Goal: Task Accomplishment & Management: Use online tool/utility

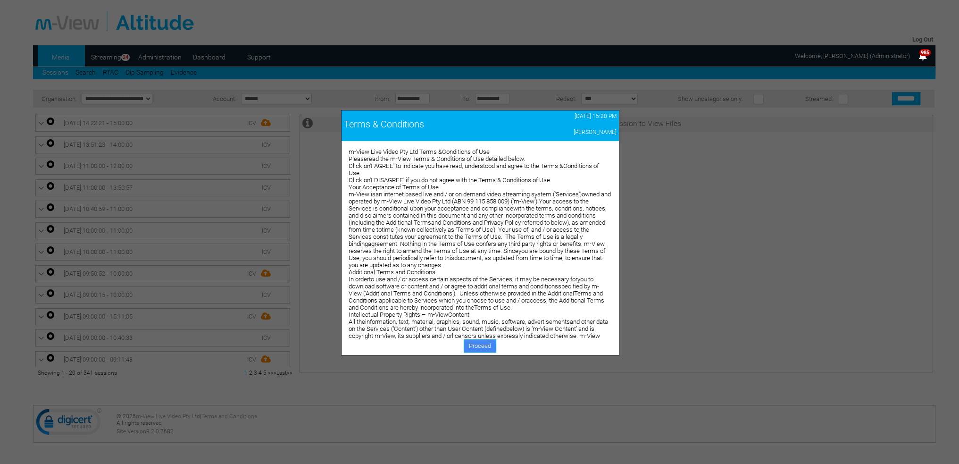
click at [469, 342] on link "Proceed" at bounding box center [480, 345] width 33 height 13
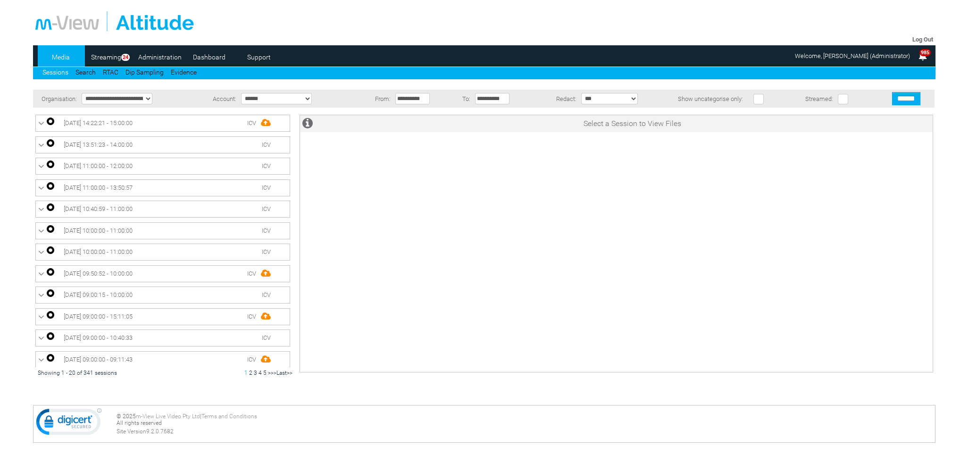
click at [207, 60] on link "Dashboard" at bounding box center [209, 57] width 46 height 14
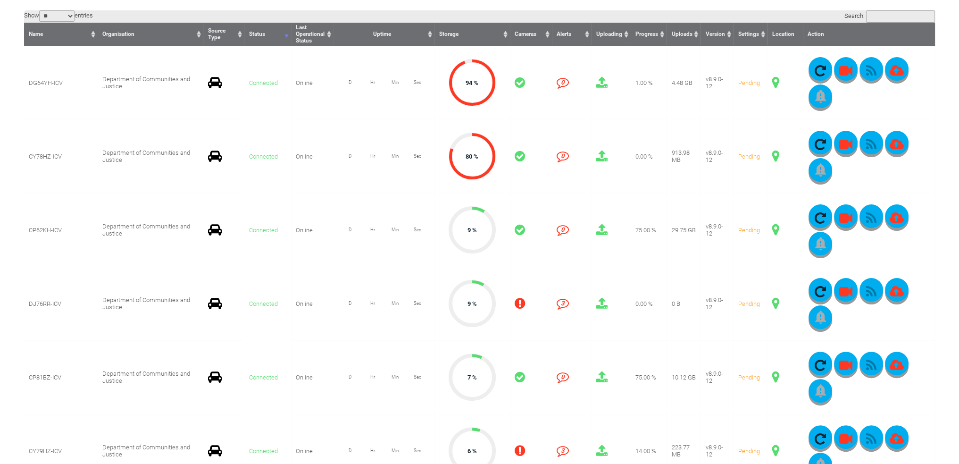
scroll to position [236, 0]
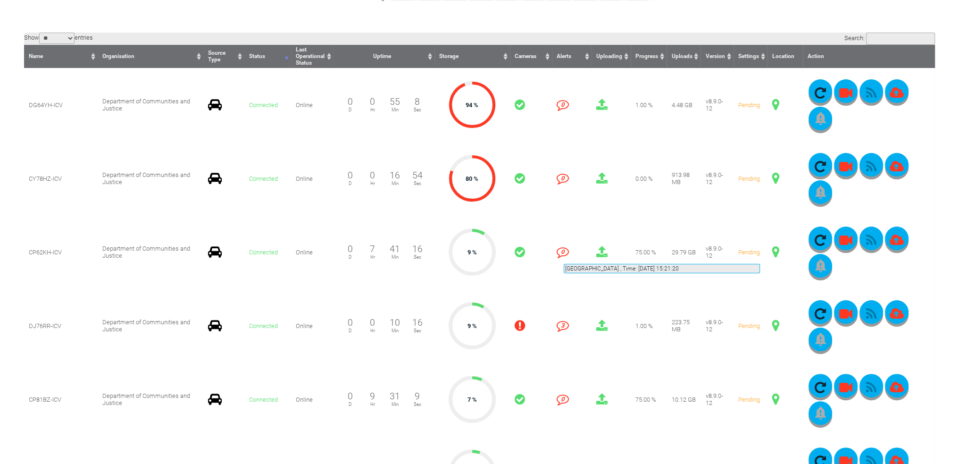
click at [772, 252] on span at bounding box center [775, 252] width 7 height 12
click at [772, 251] on span at bounding box center [775, 252] width 7 height 12
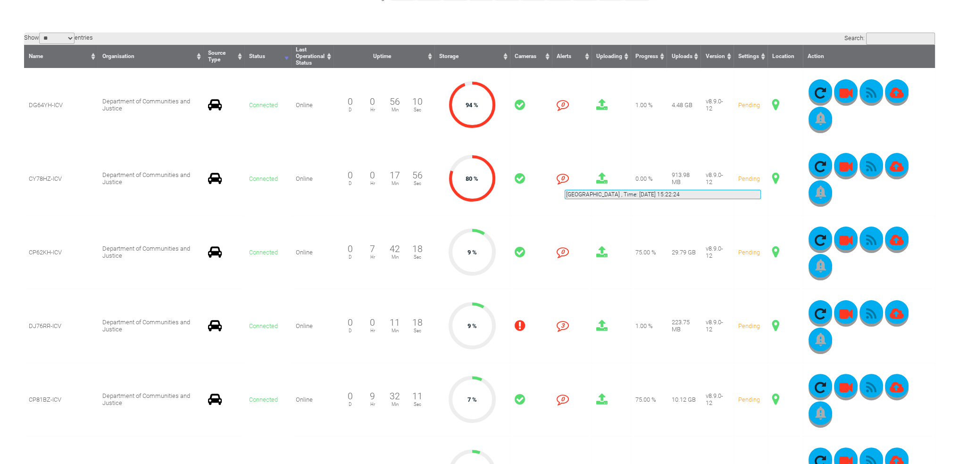
click at [772, 178] on span at bounding box center [775, 178] width 7 height 12
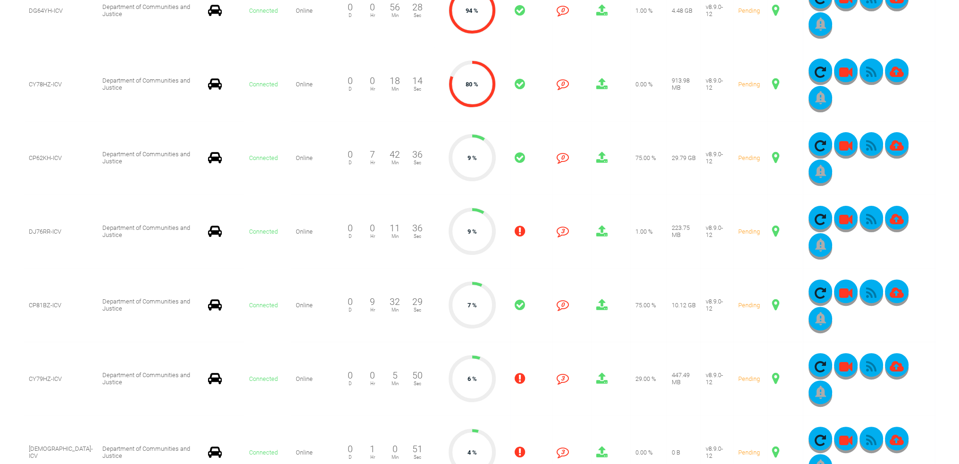
scroll to position [377, 0]
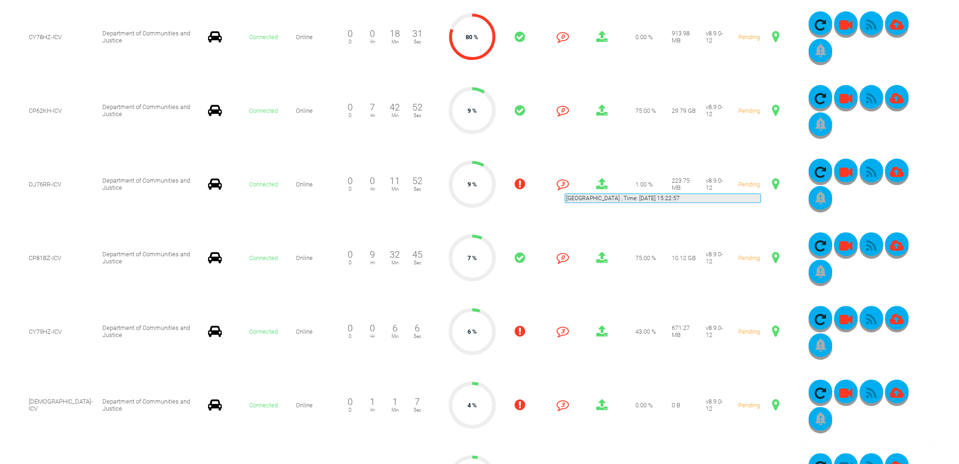
click at [772, 182] on span at bounding box center [775, 184] width 7 height 12
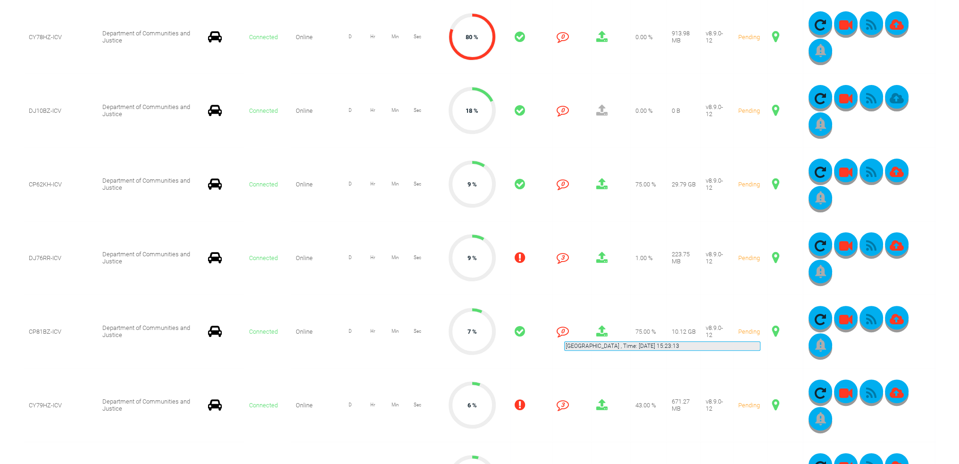
click at [772, 330] on span at bounding box center [775, 331] width 7 height 12
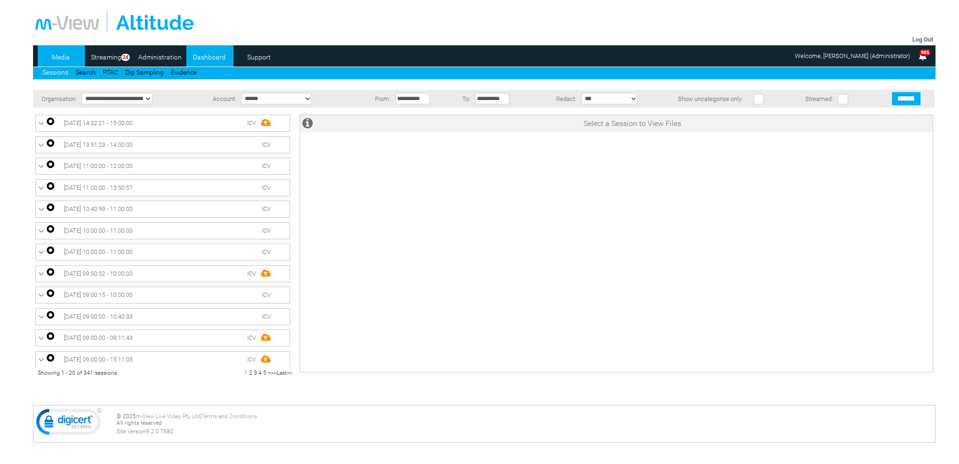
click at [200, 57] on link "Dashboard" at bounding box center [209, 57] width 46 height 14
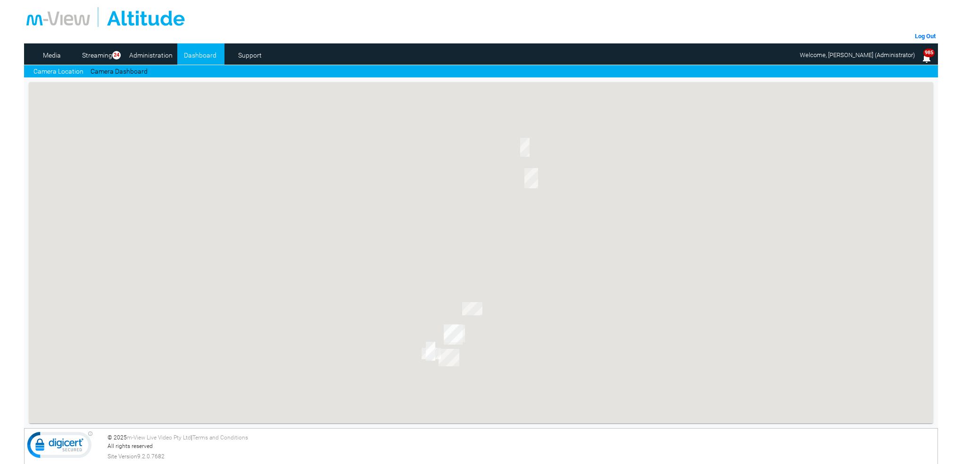
click at [128, 68] on link "Camera Dashboard" at bounding box center [119, 72] width 57 height 10
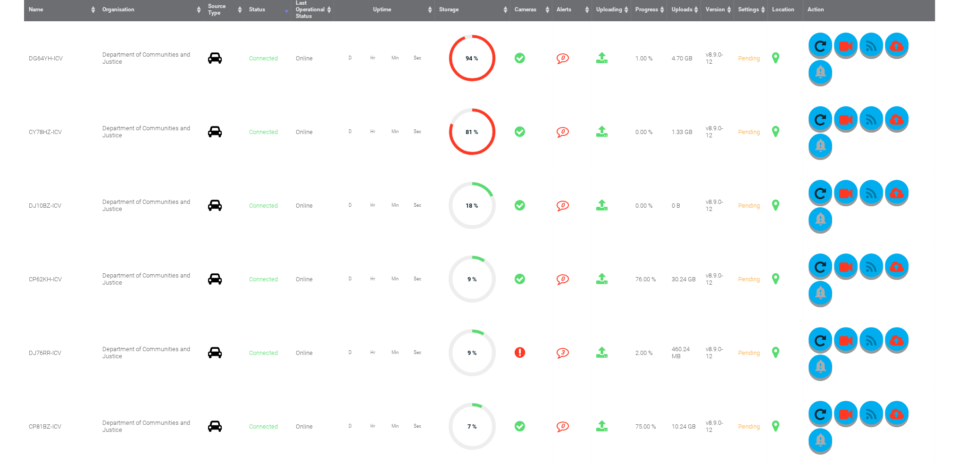
scroll to position [283, 0]
click at [772, 205] on span at bounding box center [775, 205] width 7 height 12
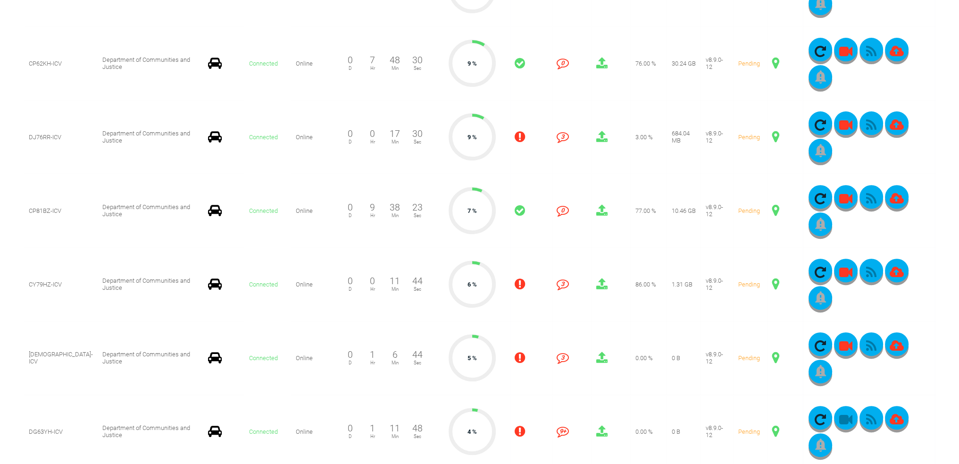
scroll to position [519, 0]
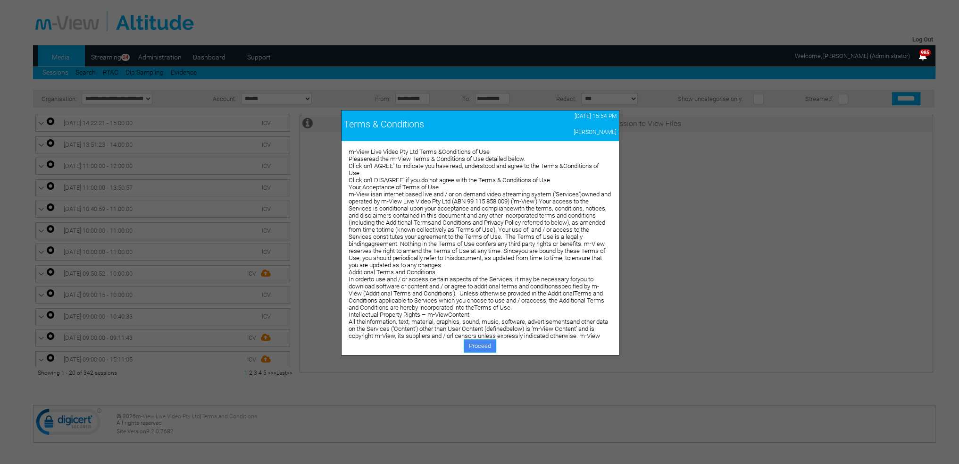
click at [481, 345] on link "Proceed" at bounding box center [480, 345] width 33 height 13
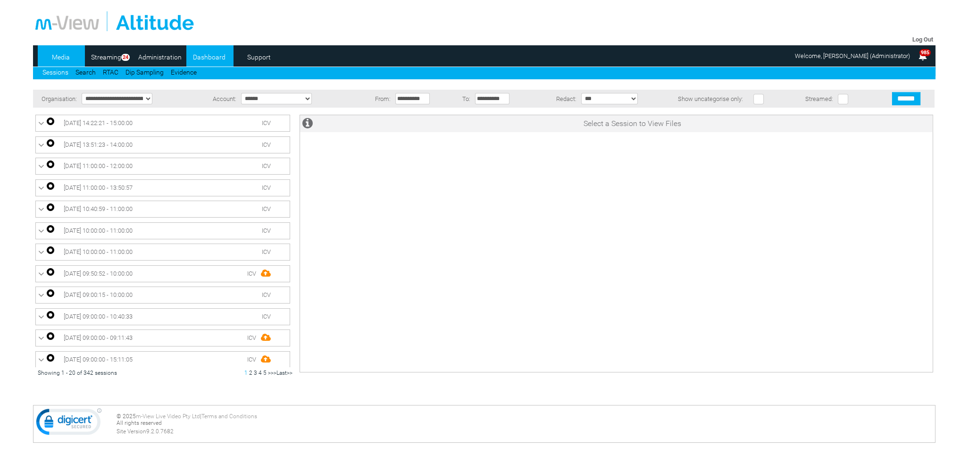
click at [215, 56] on link "Dashboard" at bounding box center [209, 57] width 46 height 14
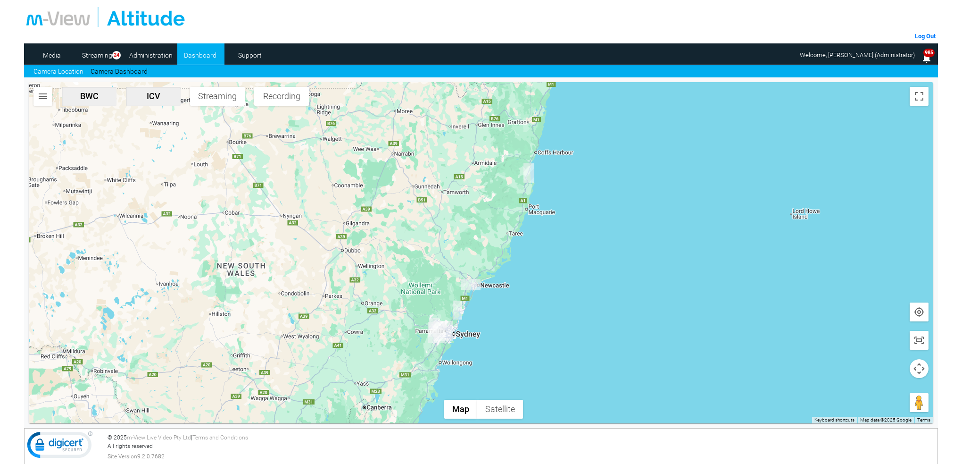
click at [126, 69] on link "Camera Dashboard" at bounding box center [119, 72] width 57 height 10
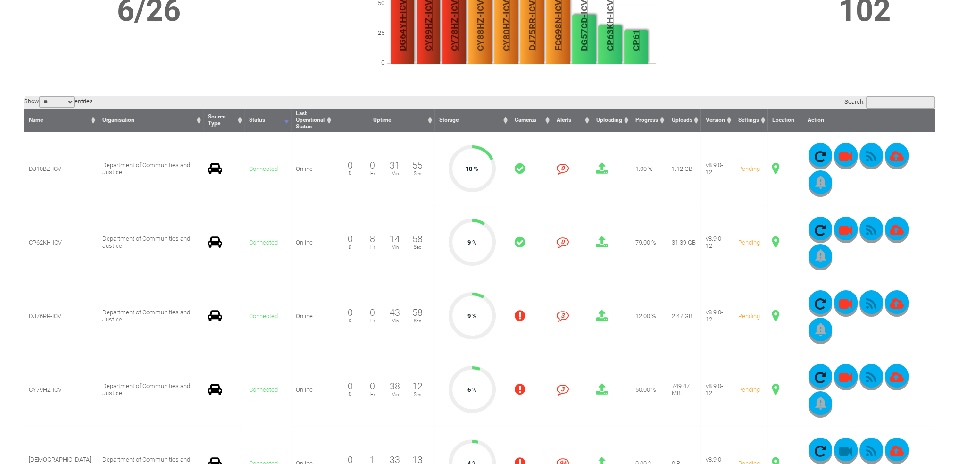
scroll to position [189, 0]
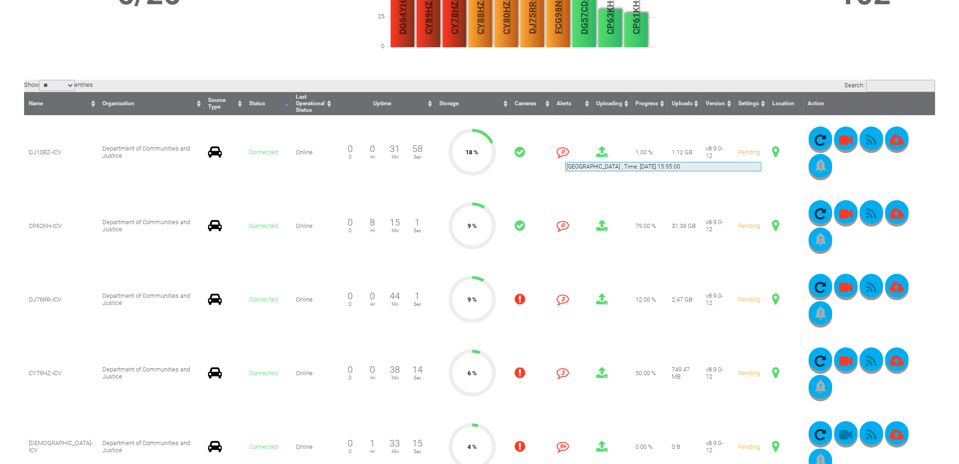
click at [772, 150] on span at bounding box center [775, 152] width 7 height 12
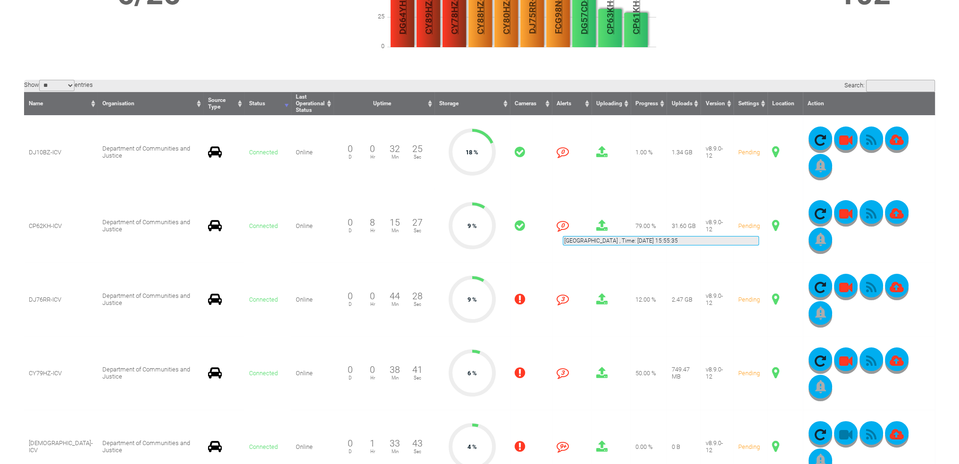
click at [772, 225] on span at bounding box center [775, 225] width 7 height 12
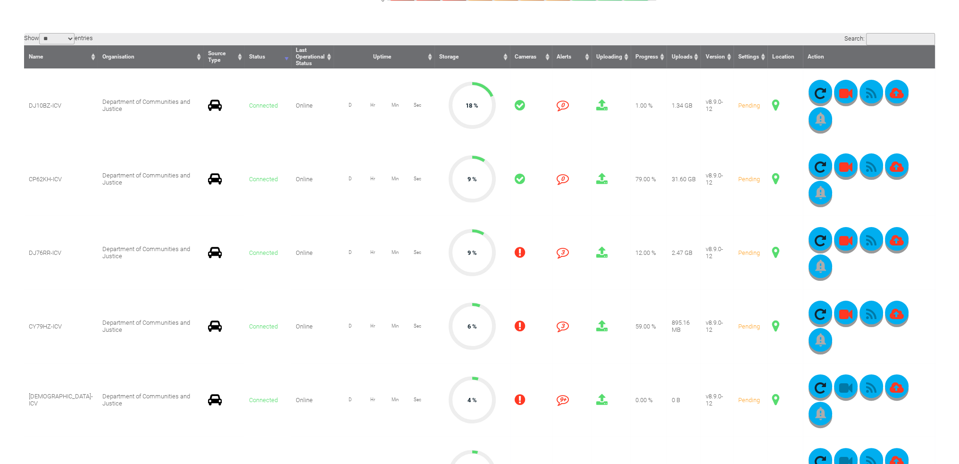
scroll to position [236, 0]
click at [772, 327] on span at bounding box center [775, 325] width 7 height 12
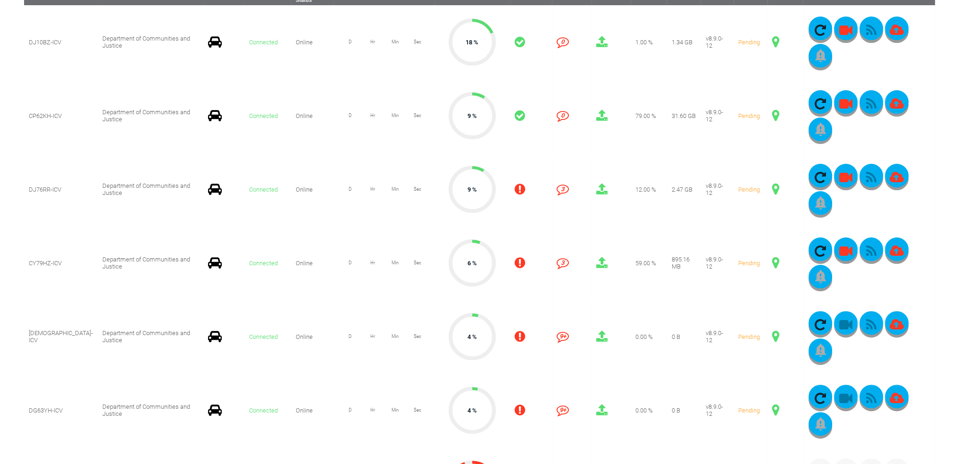
scroll to position [283, 0]
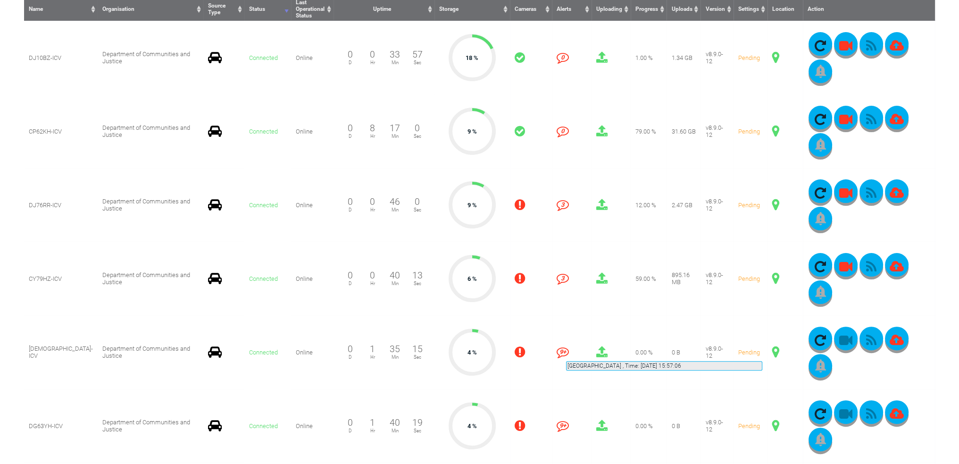
click at [772, 350] on span at bounding box center [775, 352] width 7 height 12
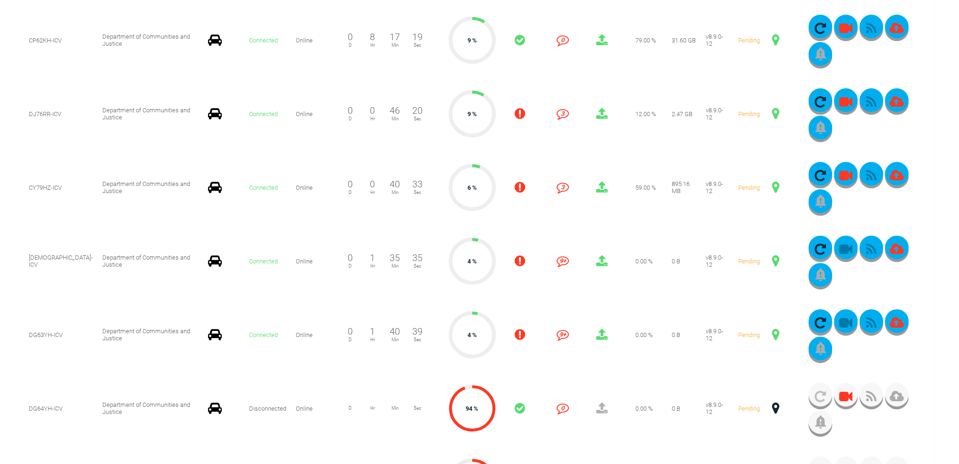
scroll to position [425, 0]
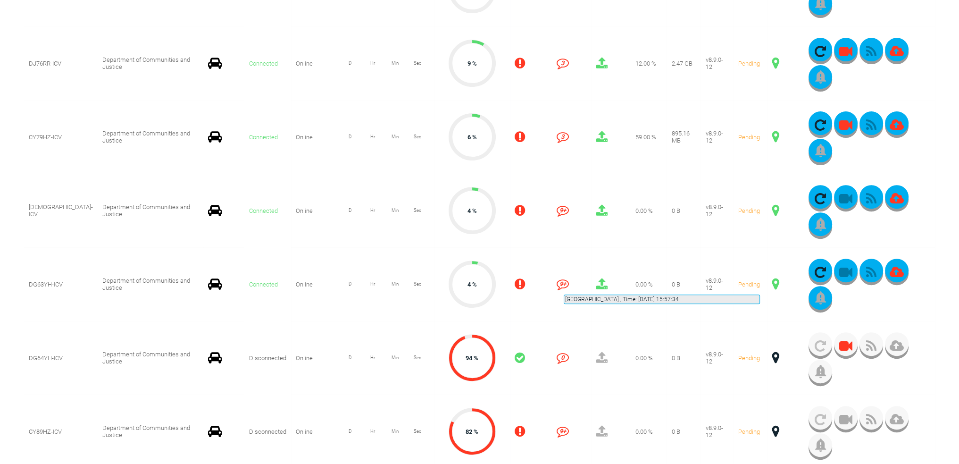
click at [772, 283] on span at bounding box center [775, 284] width 7 height 12
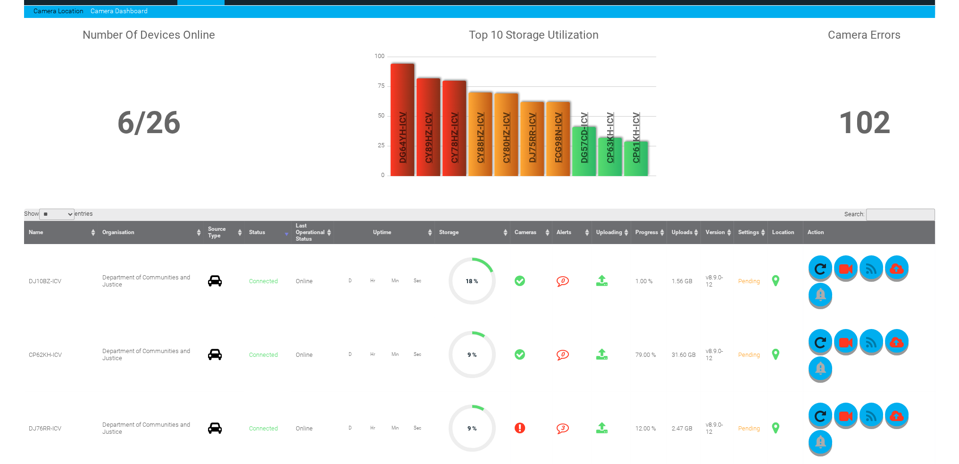
scroll to position [0, 0]
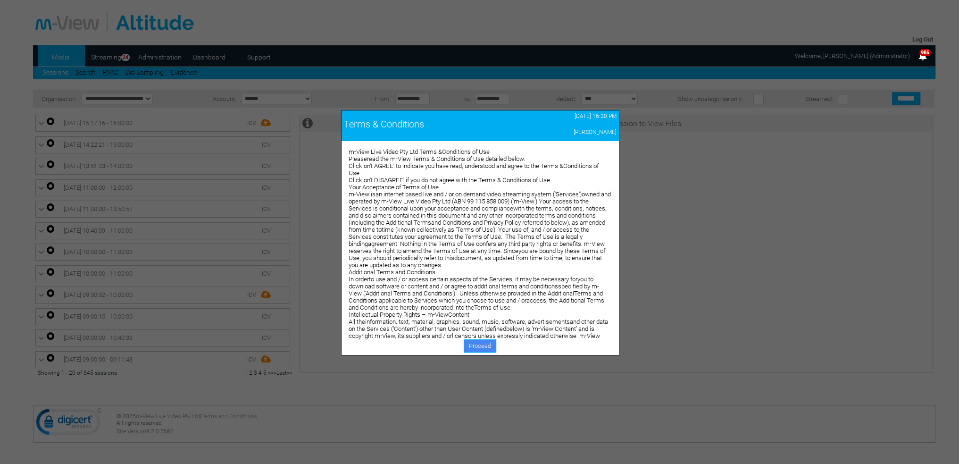
click at [484, 349] on link "Proceed" at bounding box center [480, 345] width 33 height 13
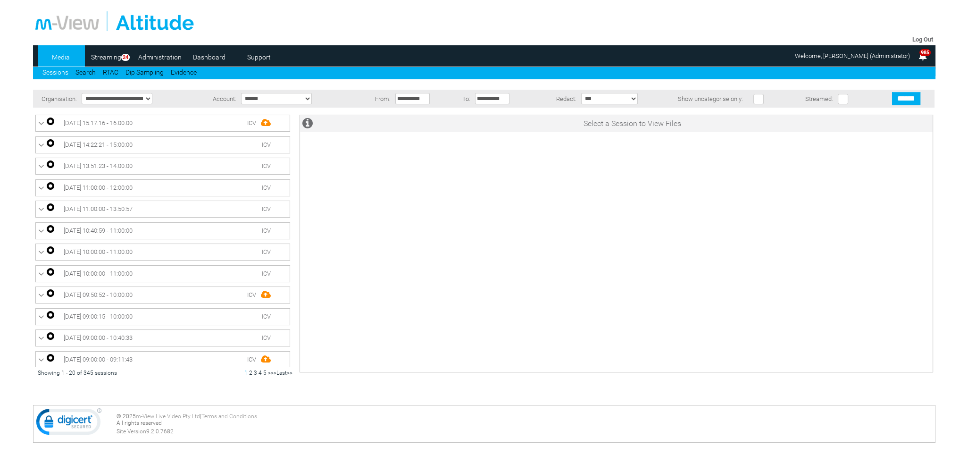
click at [213, 61] on link "Dashboard" at bounding box center [209, 57] width 46 height 14
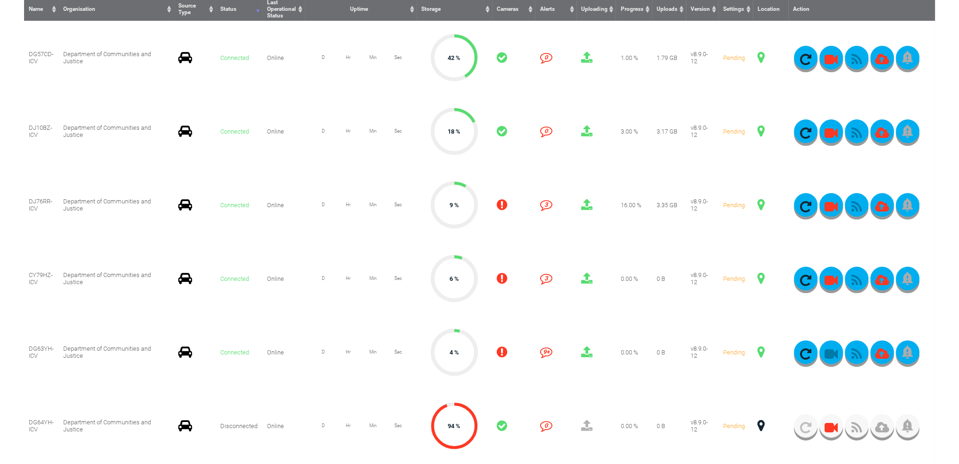
scroll to position [236, 0]
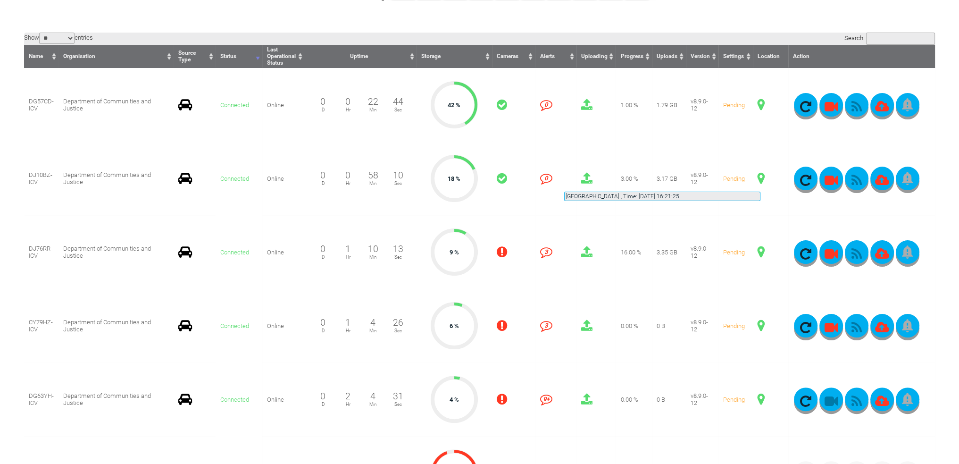
click at [760, 180] on span at bounding box center [761, 178] width 7 height 12
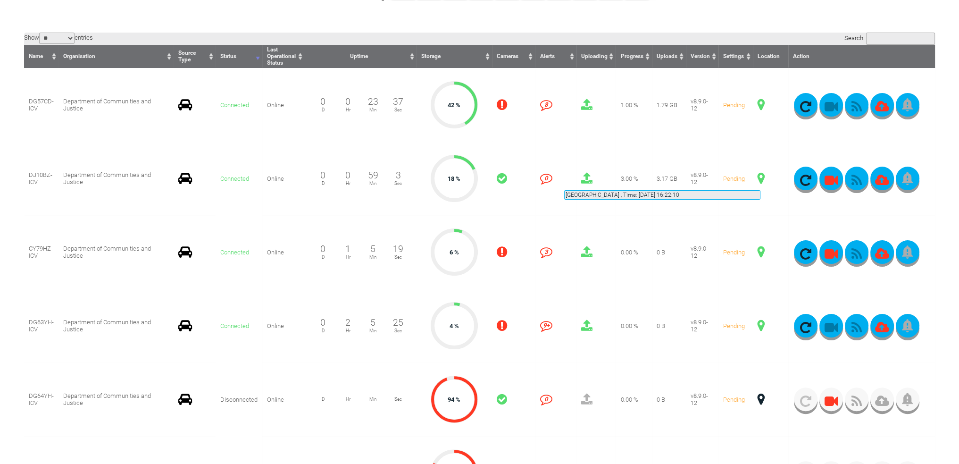
click at [760, 179] on span at bounding box center [761, 178] width 7 height 12
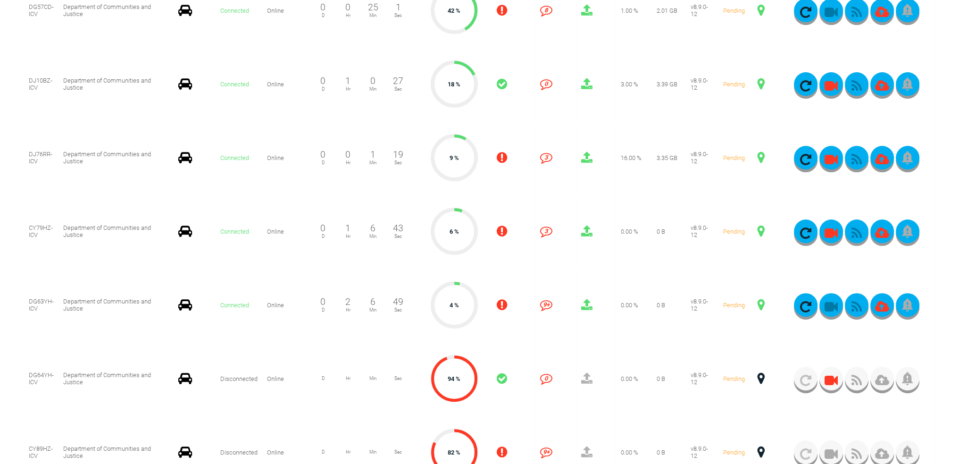
scroll to position [283, 0]
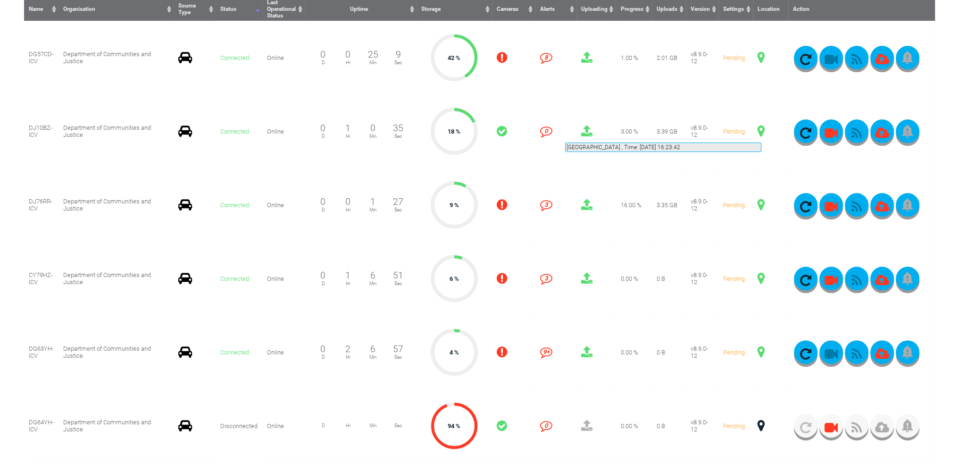
click at [761, 131] on span at bounding box center [761, 131] width 7 height 12
click at [851, 133] on icon "button" at bounding box center [857, 132] width 24 height 13
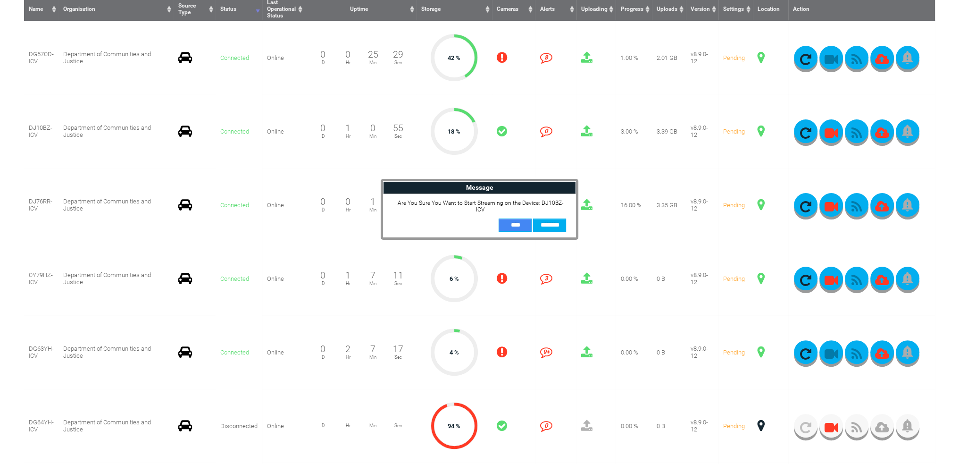
click at [520, 218] on input "**" at bounding box center [515, 224] width 33 height 13
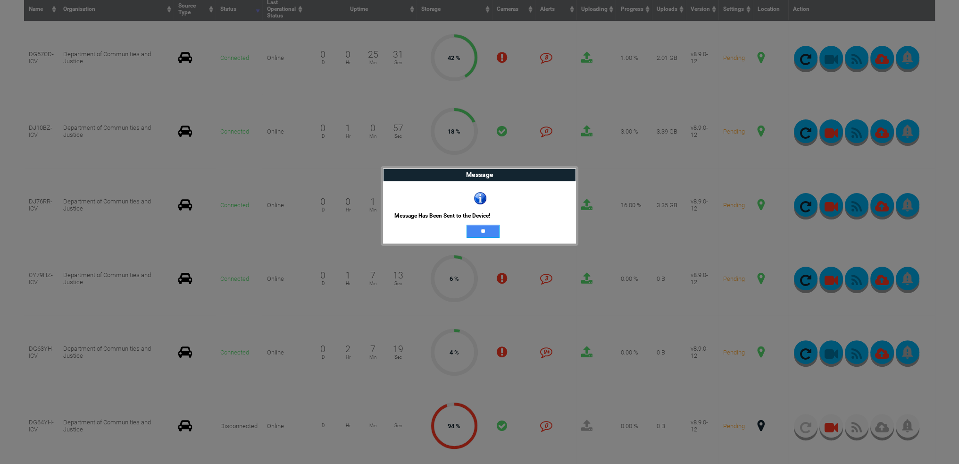
click at [486, 228] on input "**" at bounding box center [483, 231] width 33 height 13
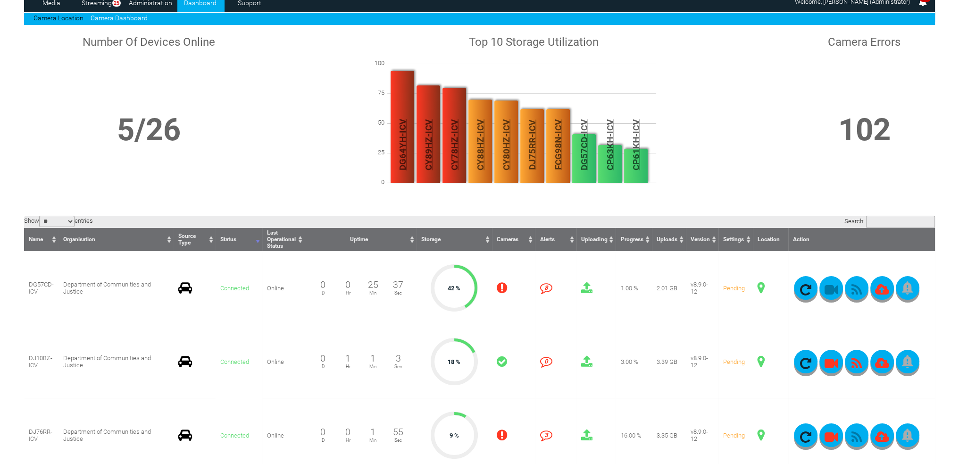
scroll to position [47, 0]
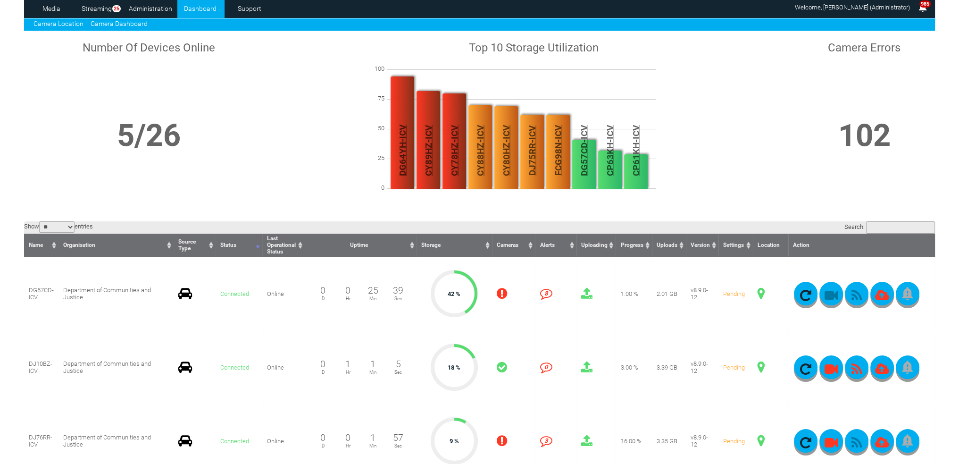
click at [66, 25] on link "Camera Location" at bounding box center [58, 24] width 50 height 8
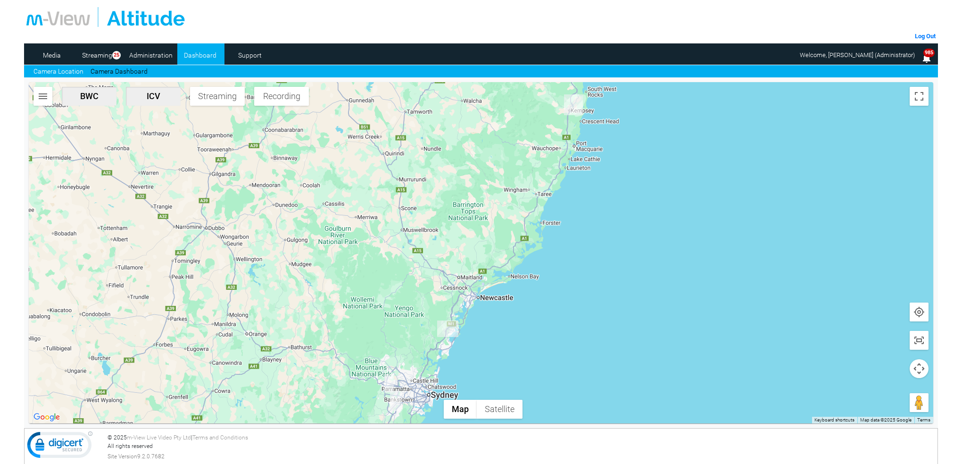
click at [396, 401] on img "DJ10BZ-ICV" at bounding box center [396, 401] width 12 height 20
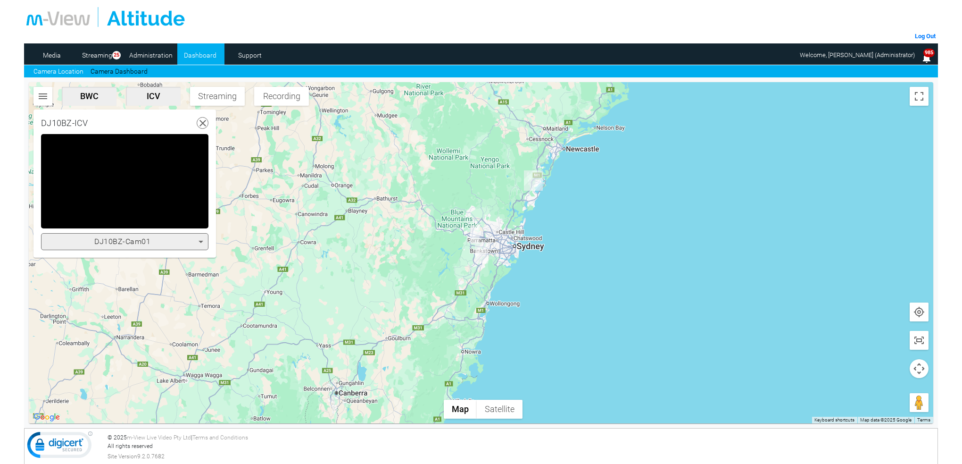
click at [198, 239] on icon at bounding box center [200, 241] width 11 height 11
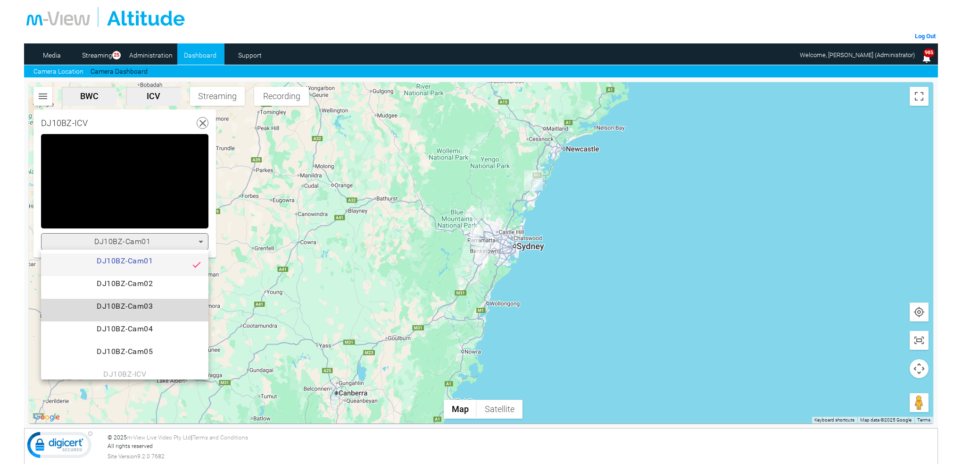
click at [150, 307] on span "DJ10BZ-Cam03" at bounding box center [125, 309] width 152 height 19
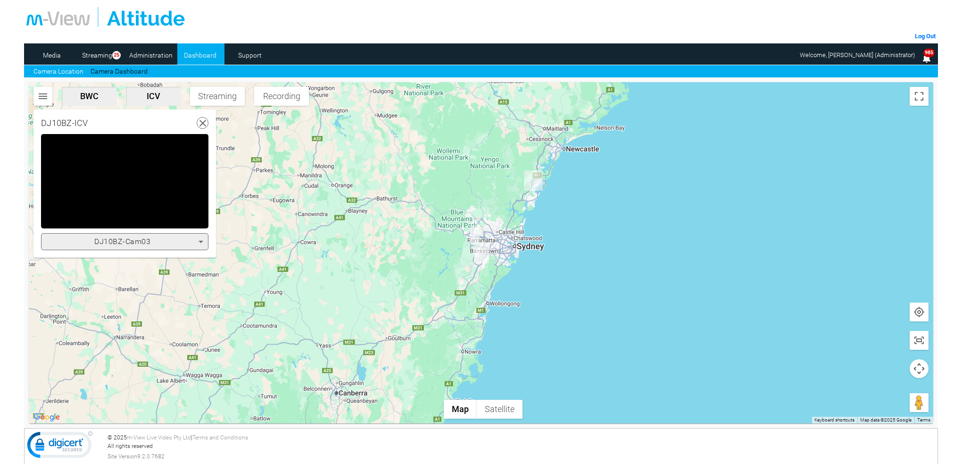
click at [201, 240] on icon at bounding box center [200, 241] width 11 height 11
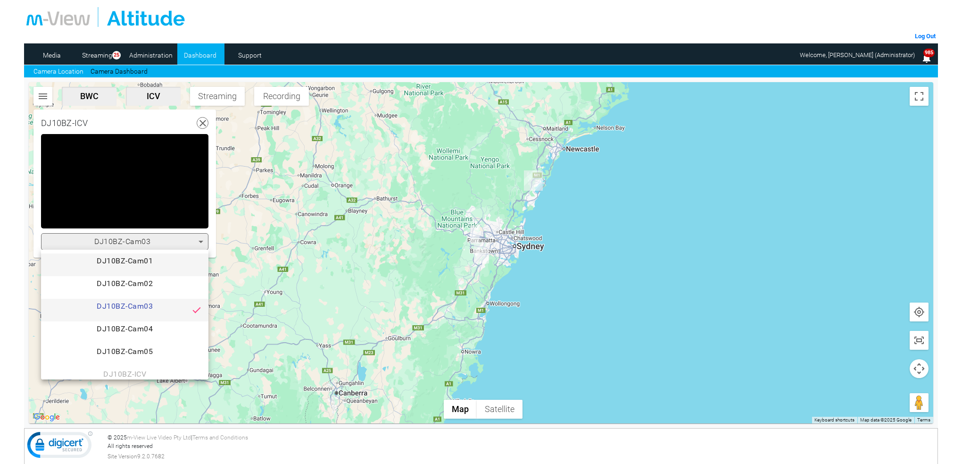
click at [141, 260] on span "DJ10BZ-Cam01" at bounding box center [125, 264] width 152 height 19
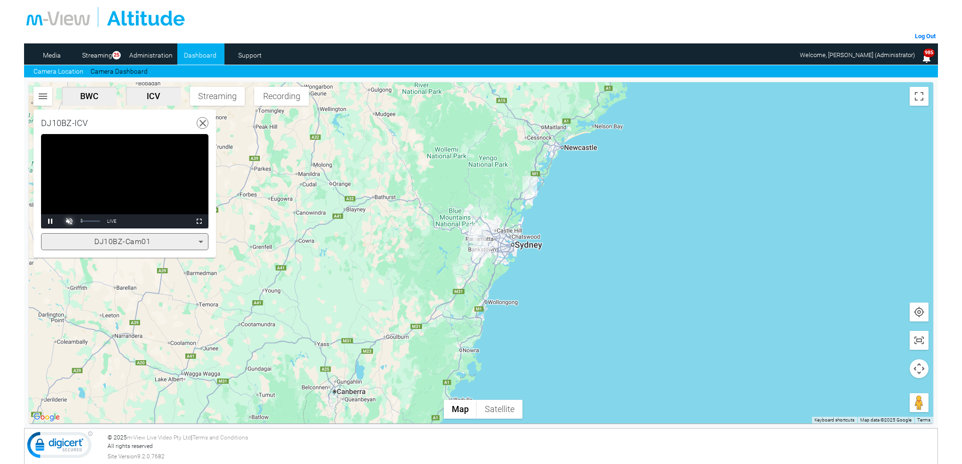
click at [70, 221] on span "Video Player" at bounding box center [69, 221] width 19 height 0
click at [200, 123] on icon at bounding box center [203, 123] width 12 height 12
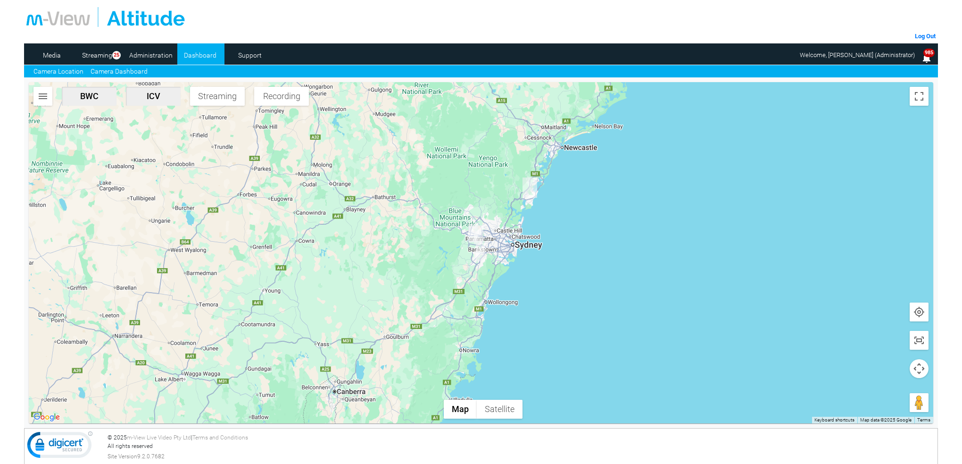
click at [125, 72] on link "Camera Dashboard" at bounding box center [119, 72] width 57 height 10
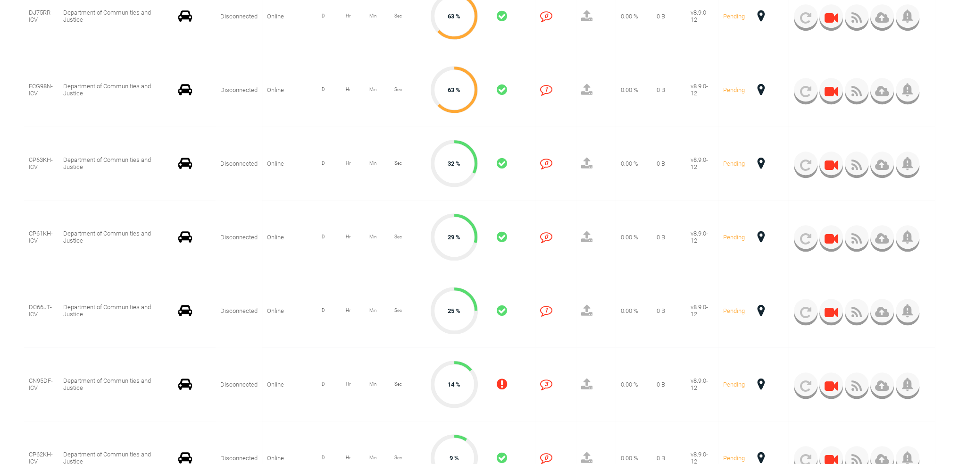
scroll to position [1179, 0]
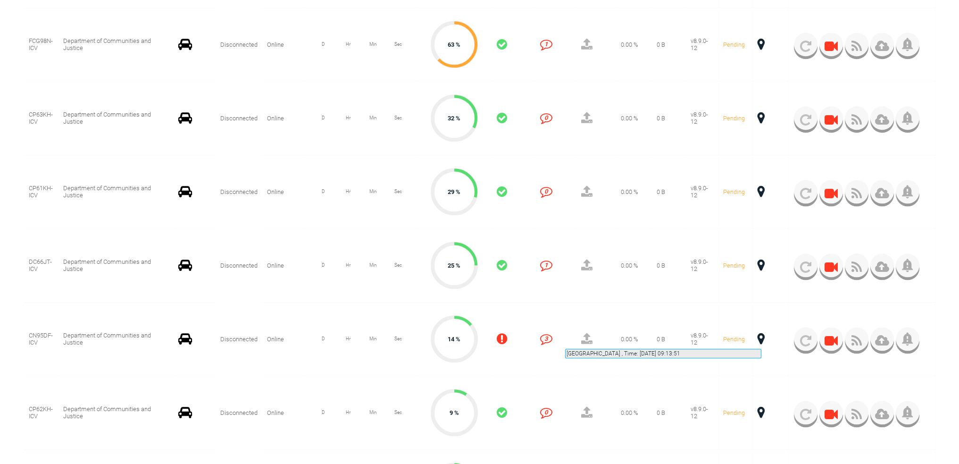
click at [761, 337] on span at bounding box center [761, 339] width 7 height 12
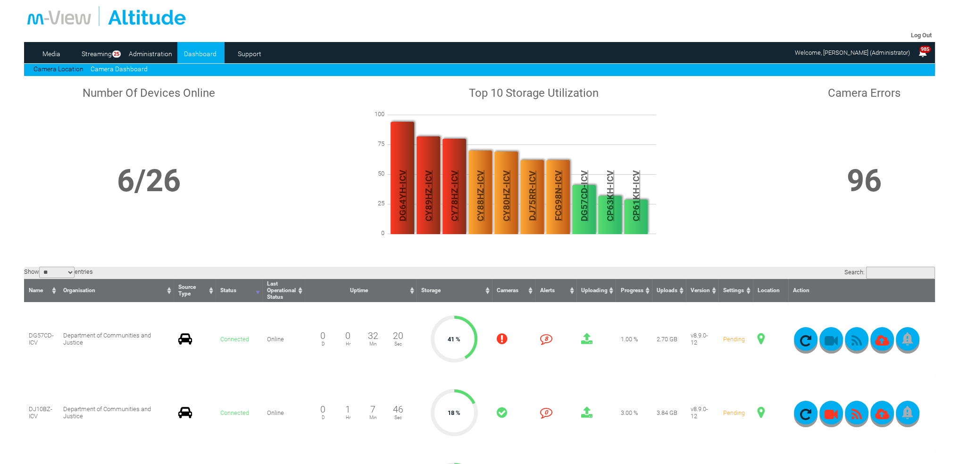
scroll to position [0, 0]
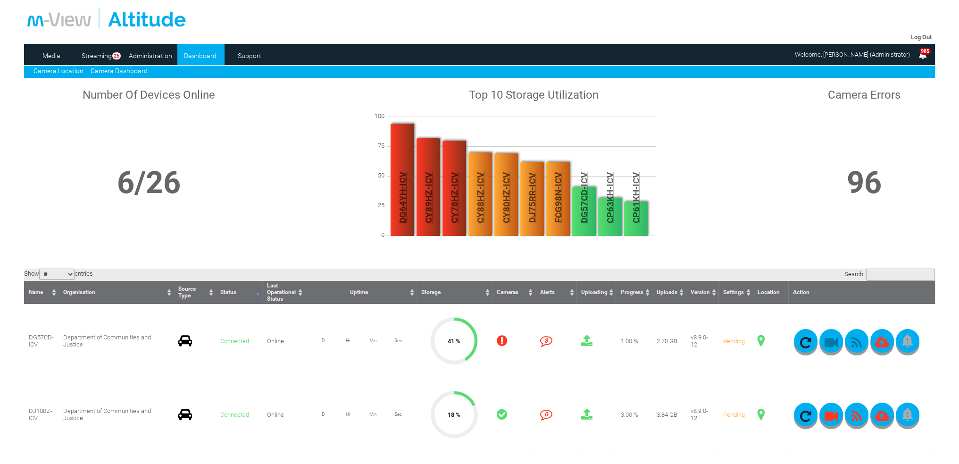
click at [73, 67] on link "Camera Location" at bounding box center [58, 71] width 50 height 8
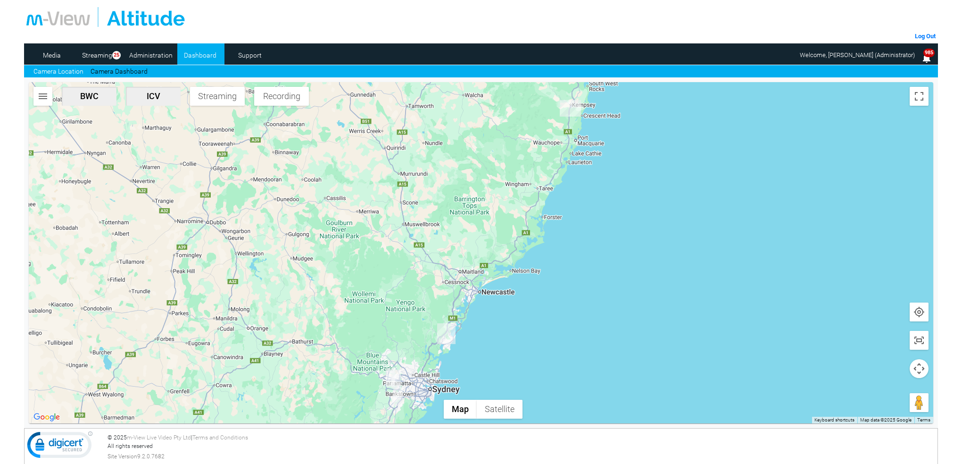
click at [401, 397] on img "DJ10BZ-ICV" at bounding box center [397, 396] width 9 height 19
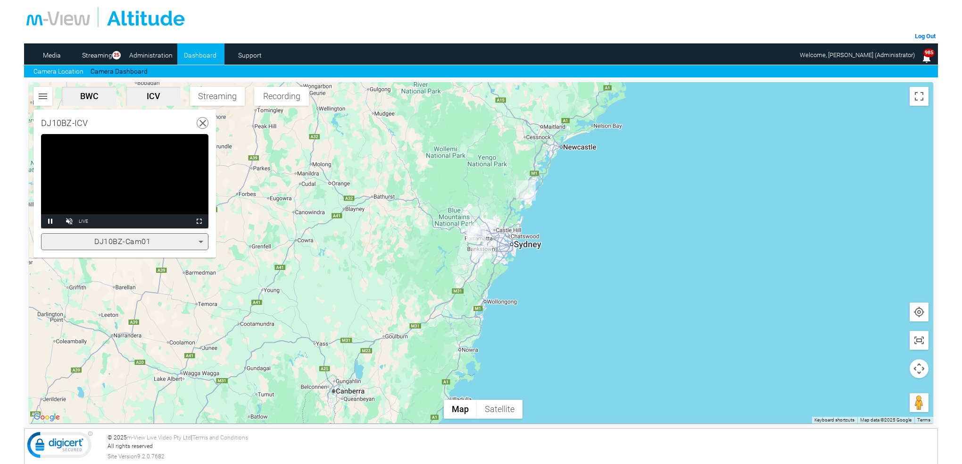
click at [204, 117] on icon at bounding box center [203, 123] width 12 height 12
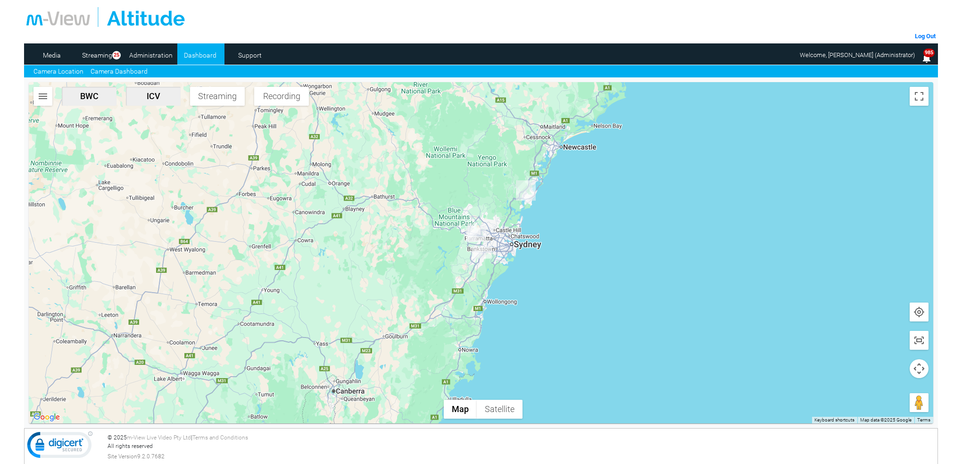
click at [124, 68] on link "Camera Dashboard" at bounding box center [119, 72] width 57 height 10
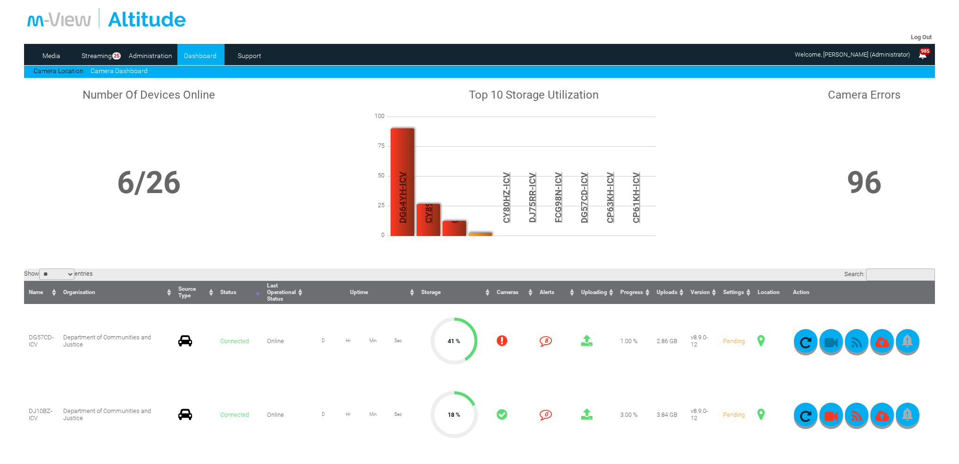
scroll to position [283, 0]
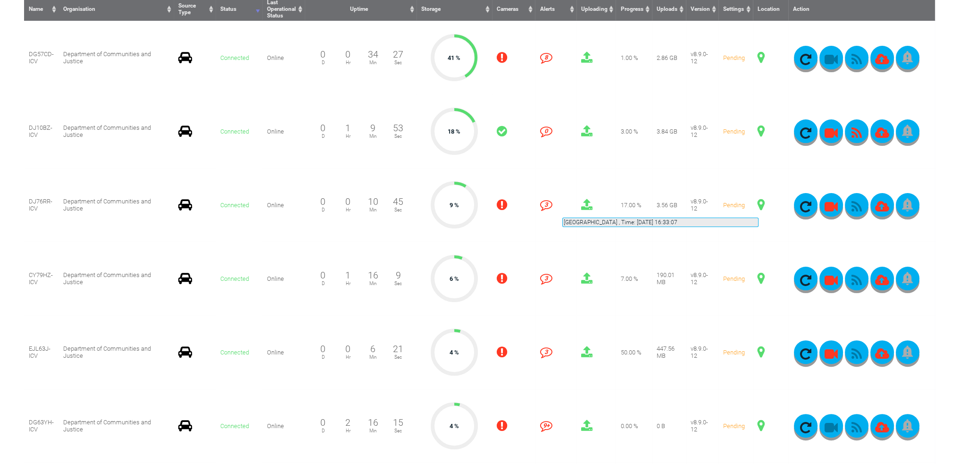
click at [759, 206] on span at bounding box center [761, 205] width 7 height 12
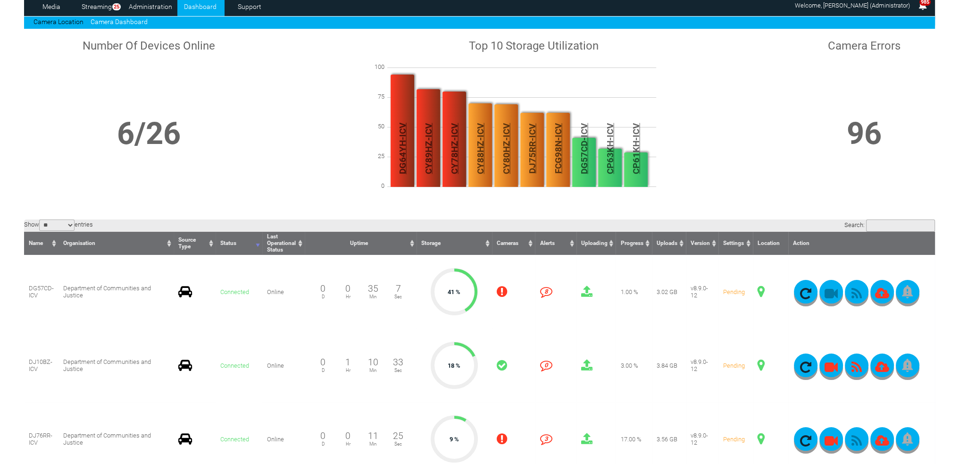
scroll to position [47, 0]
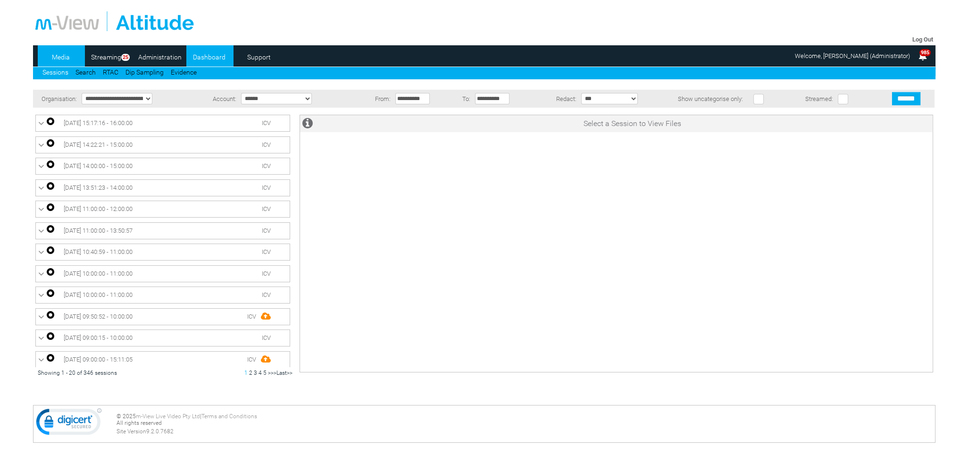
click at [202, 58] on link "Dashboard" at bounding box center [209, 57] width 46 height 14
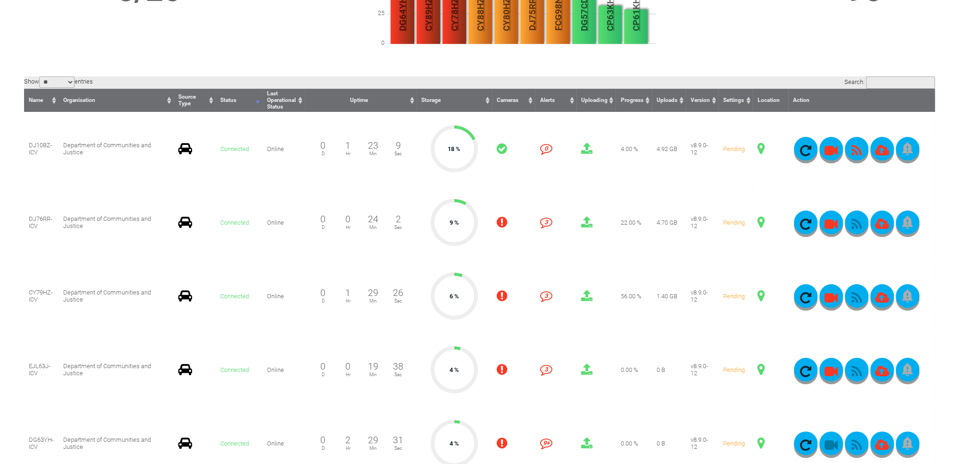
scroll to position [189, 0]
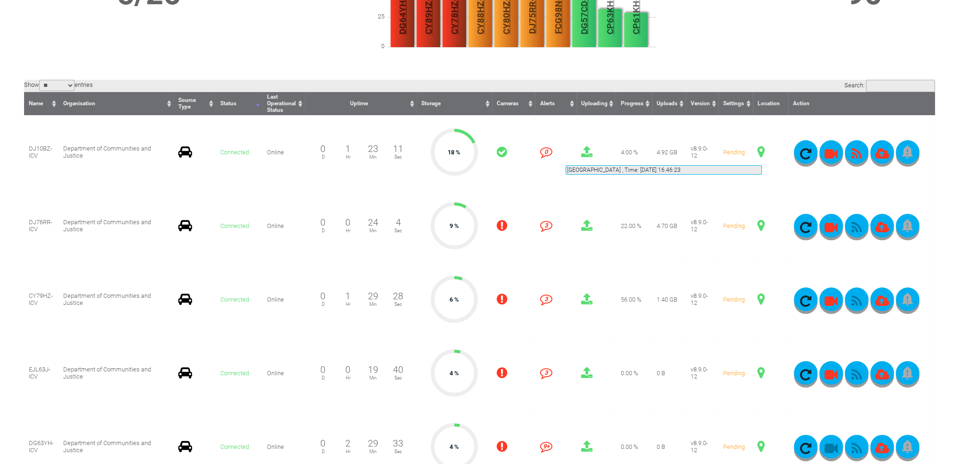
click at [762, 154] on span at bounding box center [761, 152] width 7 height 12
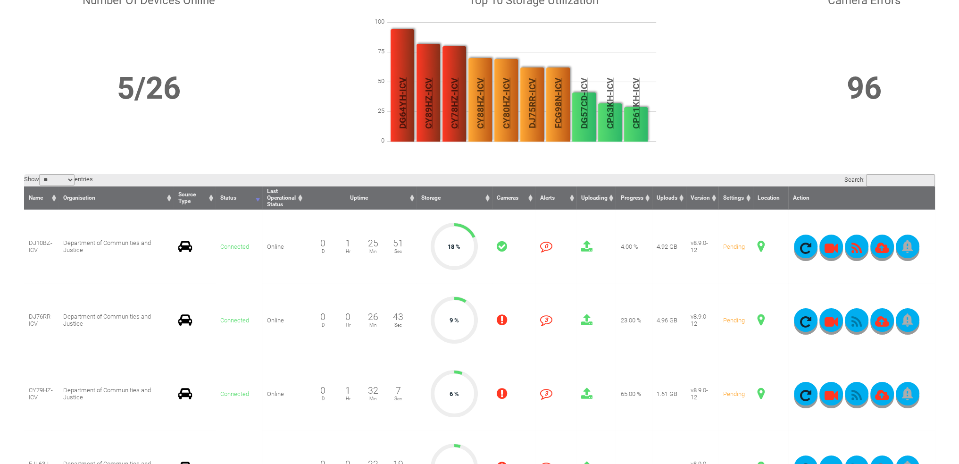
scroll to position [0, 0]
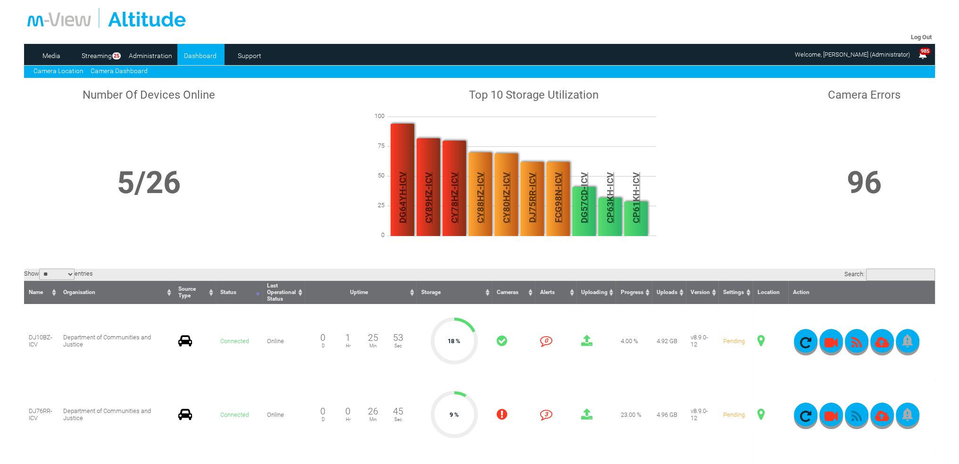
click at [65, 71] on link "Camera Location" at bounding box center [58, 71] width 50 height 8
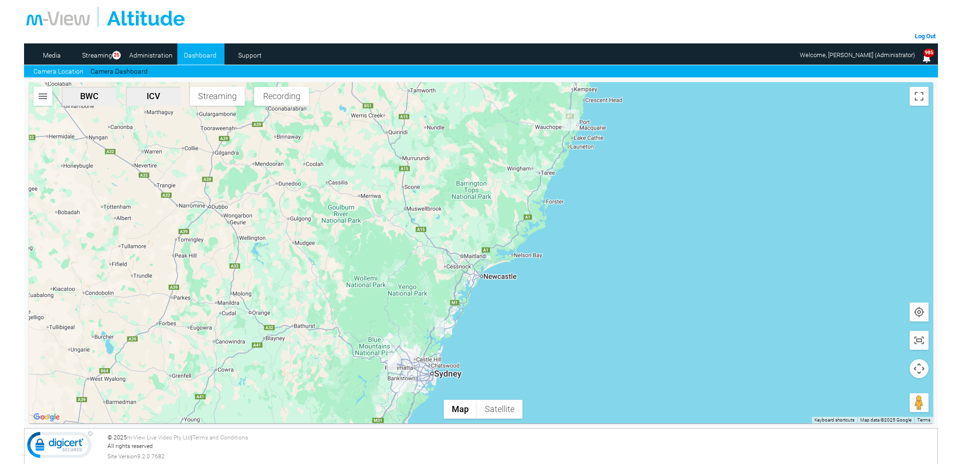
click at [406, 384] on img "DJ10BZ-ICV" at bounding box center [405, 386] width 20 height 12
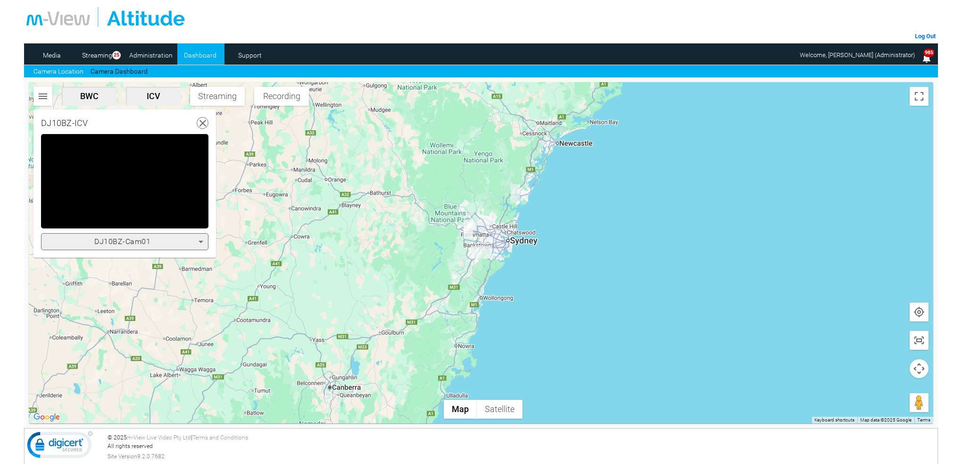
click at [201, 241] on icon at bounding box center [201, 242] width 5 height 2
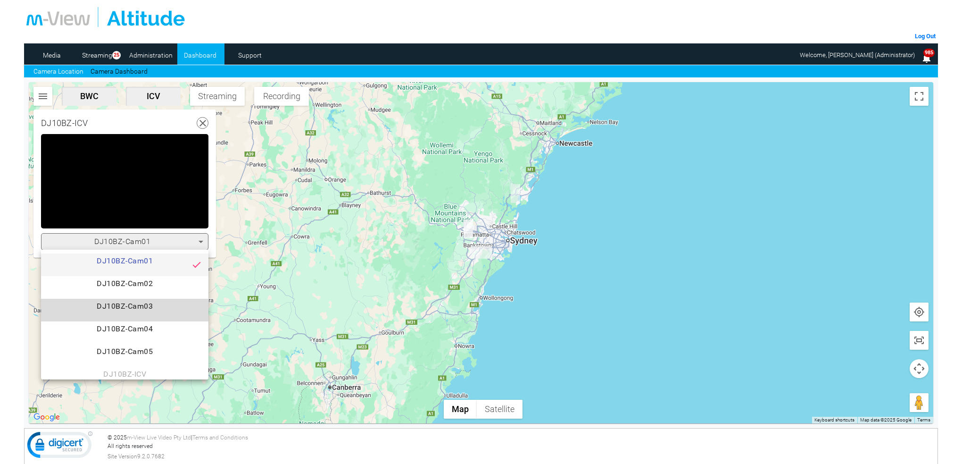
click at [150, 307] on span "DJ10BZ-Cam03" at bounding box center [125, 309] width 152 height 19
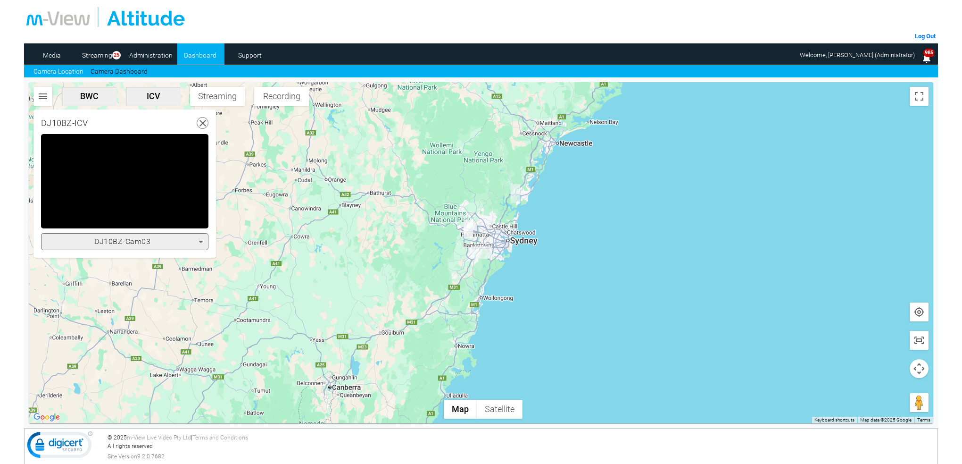
click at [200, 242] on icon at bounding box center [201, 242] width 5 height 2
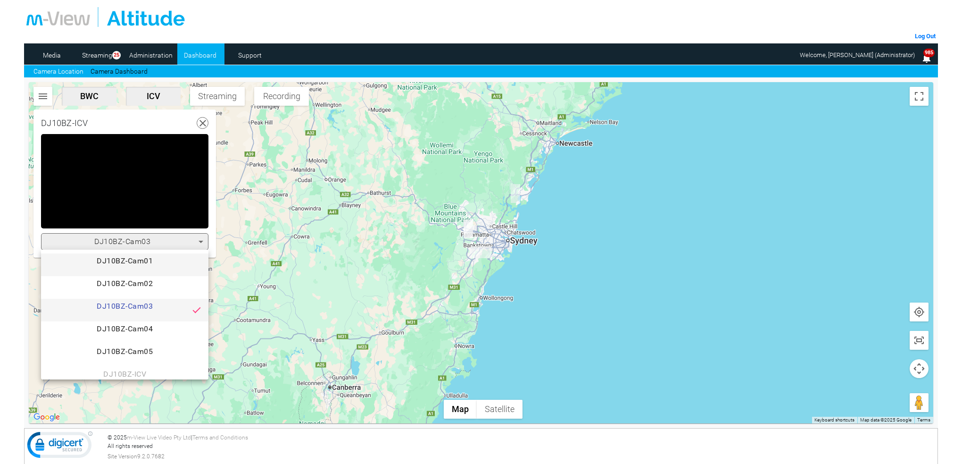
click at [155, 261] on span "DJ10BZ-Cam01" at bounding box center [125, 264] width 152 height 19
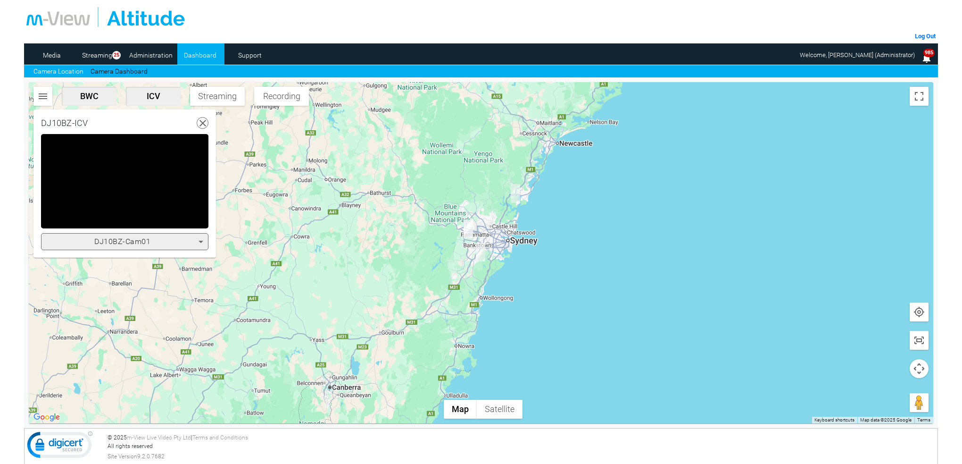
click at [200, 240] on icon at bounding box center [200, 241] width 11 height 11
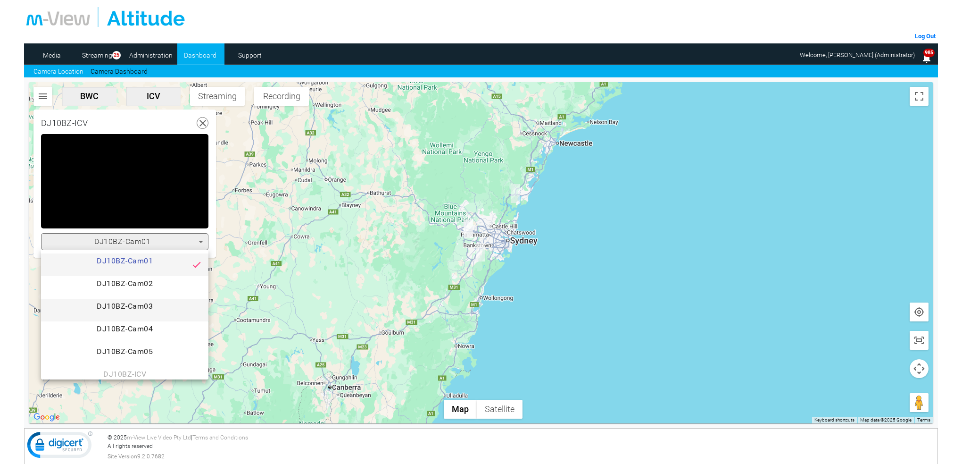
click at [149, 306] on span "DJ10BZ-Cam03" at bounding box center [125, 309] width 152 height 19
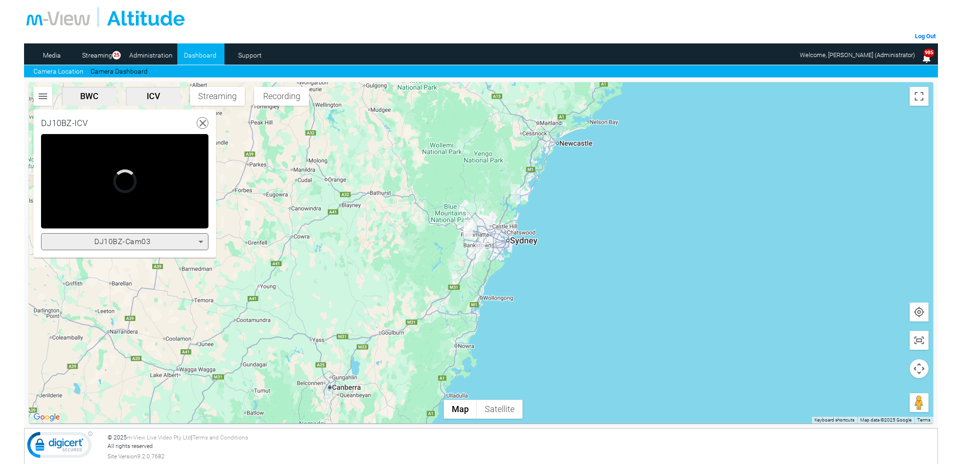
click at [200, 237] on icon at bounding box center [200, 241] width 11 height 11
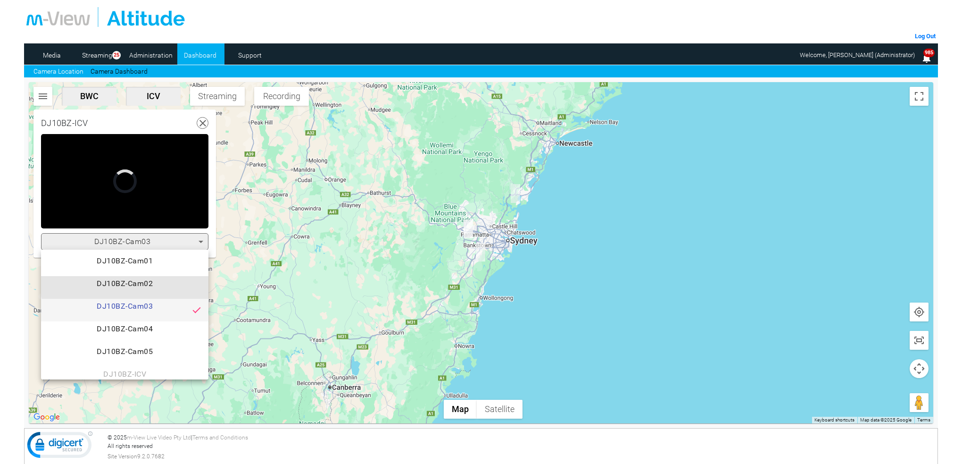
click at [153, 285] on span "DJ10BZ-Cam02" at bounding box center [125, 287] width 152 height 19
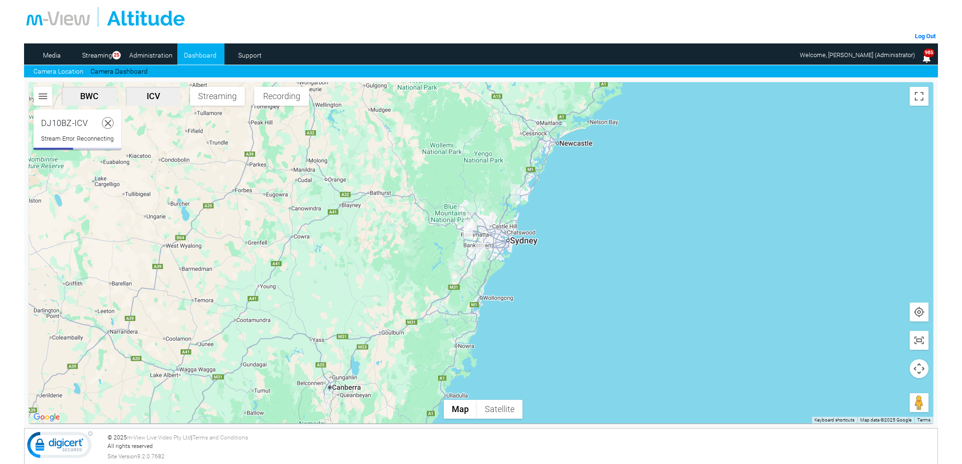
click at [111, 121] on icon at bounding box center [108, 123] width 12 height 12
click at [72, 70] on link "Camera Location" at bounding box center [58, 72] width 50 height 10
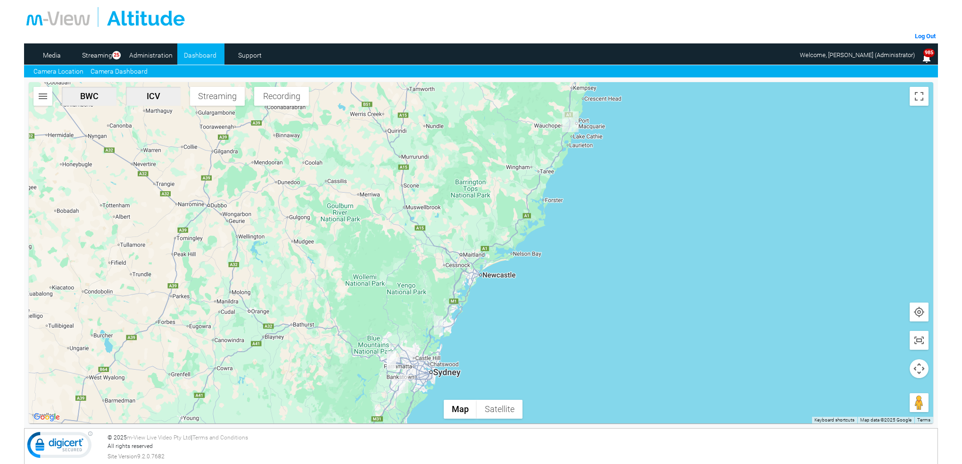
click at [106, 75] on link "Camera Dashboard" at bounding box center [119, 72] width 57 height 10
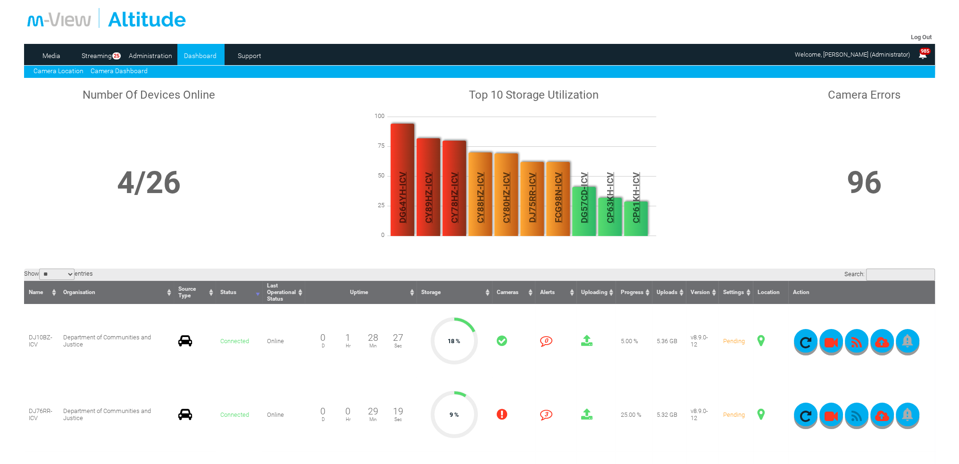
click at [61, 71] on link "Camera Location" at bounding box center [58, 71] width 50 height 8
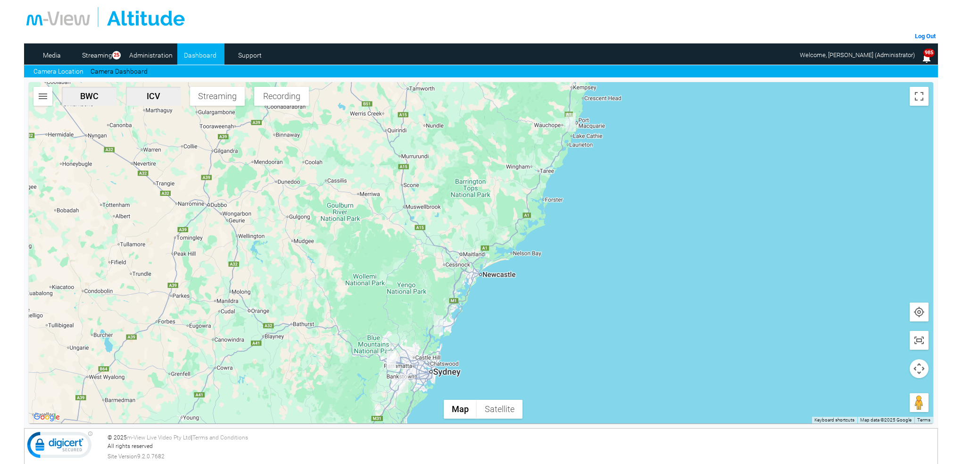
click at [405, 384] on img "DJ10BZ-ICV" at bounding box center [403, 383] width 9 height 19
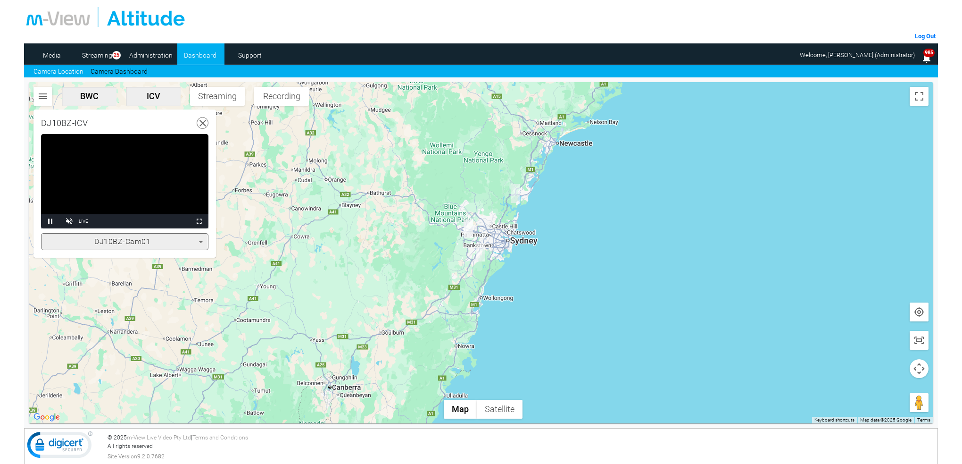
click at [200, 238] on icon at bounding box center [200, 241] width 11 height 11
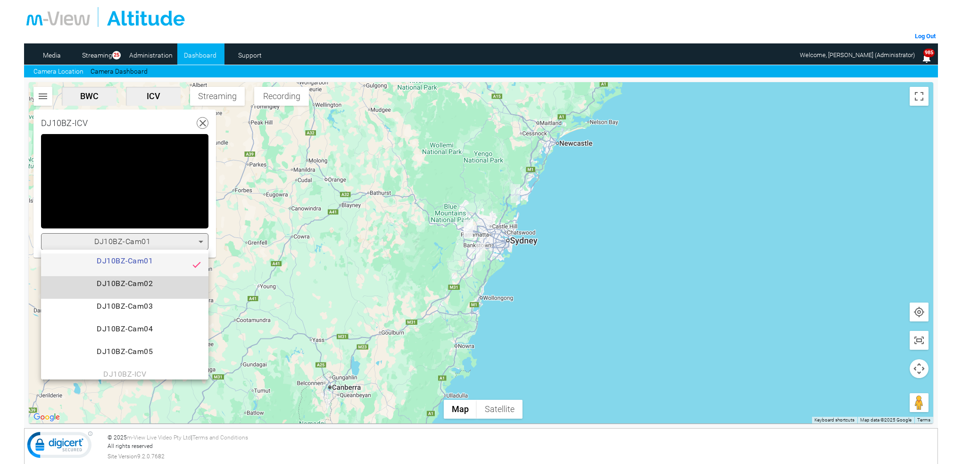
click at [141, 282] on span "DJ10BZ-Cam02" at bounding box center [125, 287] width 152 height 19
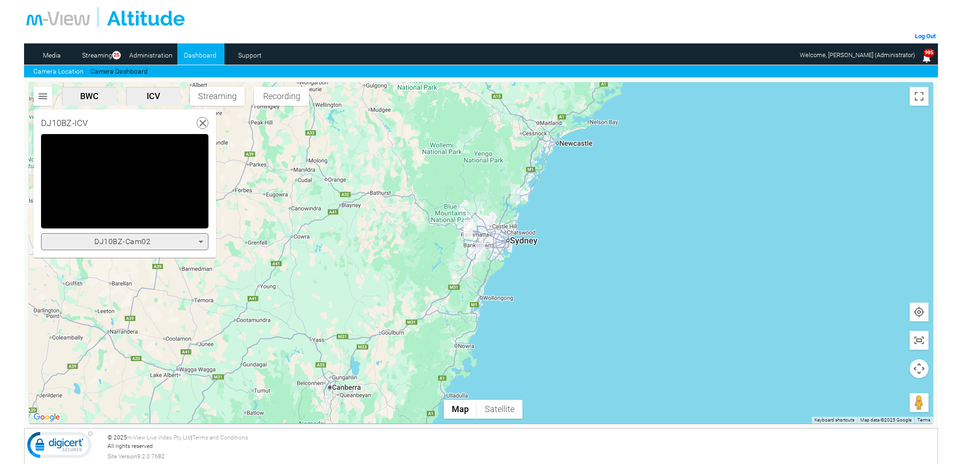
click at [200, 241] on icon at bounding box center [201, 242] width 5 height 2
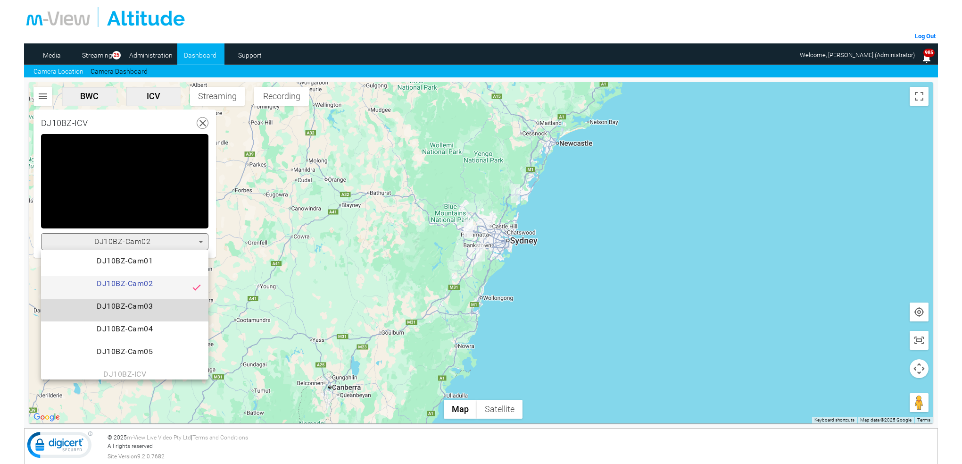
click at [154, 305] on span "DJ10BZ-Cam03" at bounding box center [125, 309] width 152 height 19
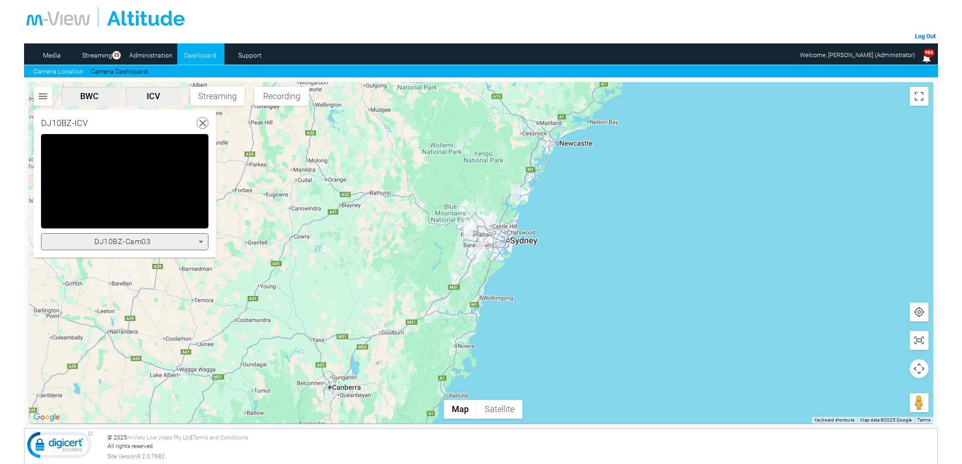
click at [198, 242] on icon at bounding box center [200, 241] width 11 height 11
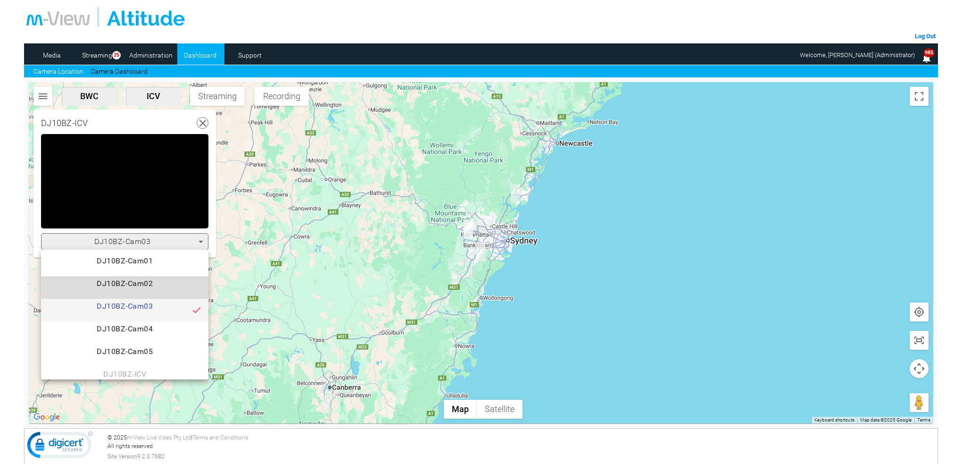
click at [146, 282] on span "DJ10BZ-Cam02" at bounding box center [125, 287] width 152 height 19
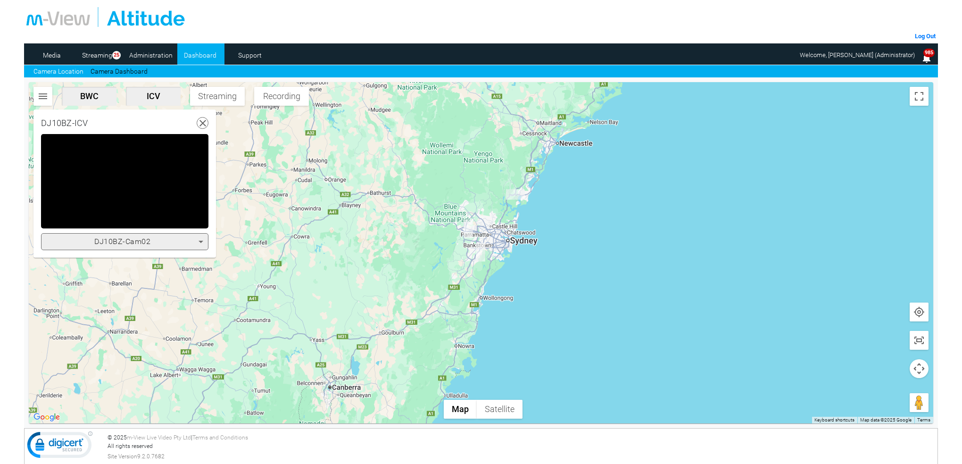
click at [200, 241] on icon at bounding box center [201, 242] width 5 height 2
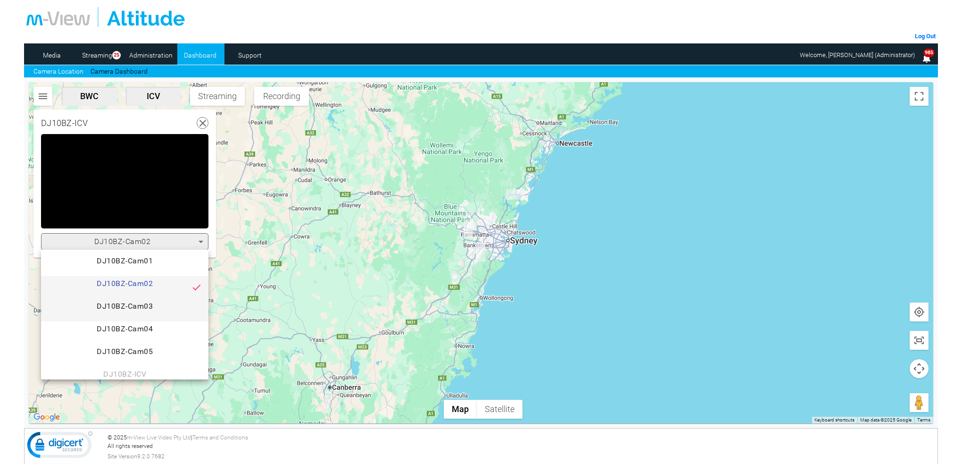
click at [167, 303] on span "DJ10BZ-Cam03" at bounding box center [125, 309] width 152 height 19
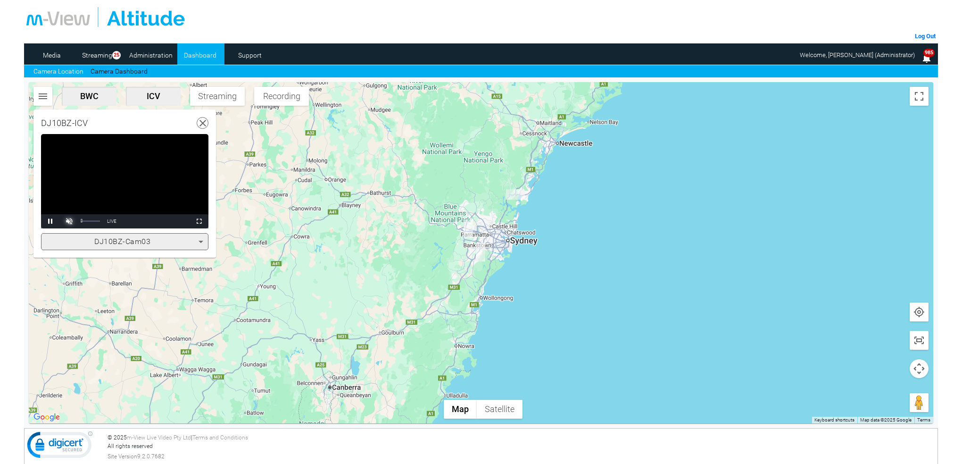
click at [73, 221] on span "Video Player" at bounding box center [69, 221] width 19 height 0
click at [200, 241] on icon at bounding box center [201, 242] width 5 height 2
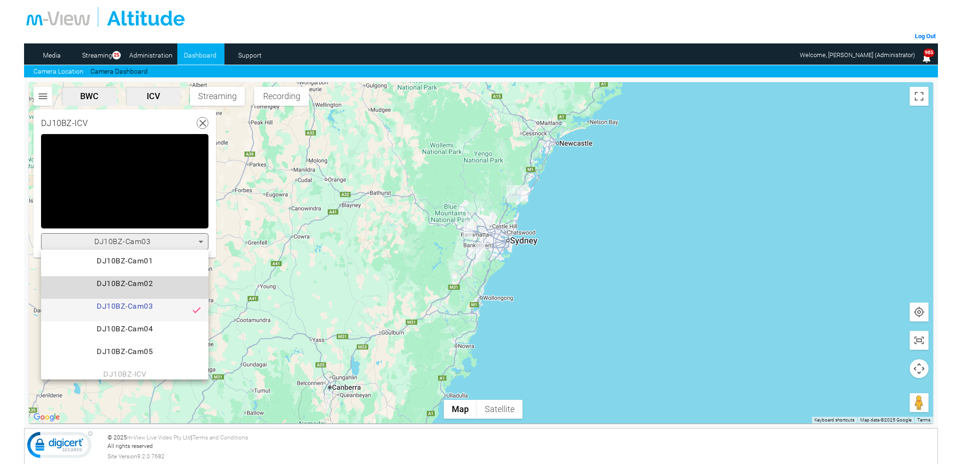
click at [141, 284] on span "DJ10BZ-Cam02" at bounding box center [125, 287] width 152 height 19
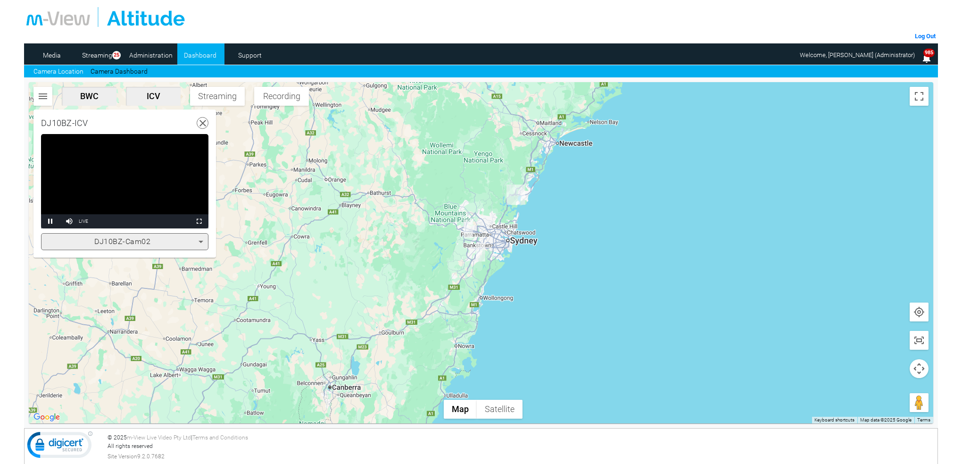
click at [142, 182] on video "Video Player" at bounding box center [124, 181] width 167 height 94
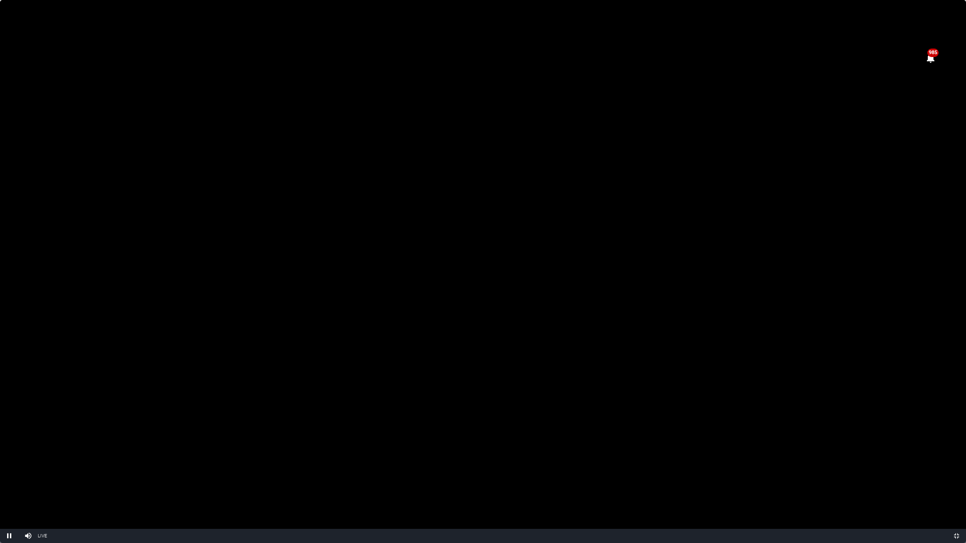
click at [562, 205] on video "Video Player" at bounding box center [483, 271] width 966 height 543
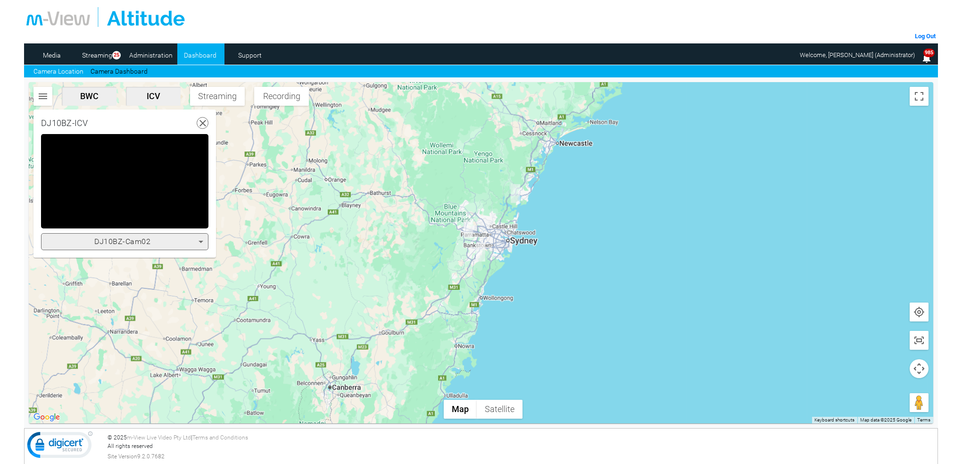
click at [202, 237] on icon at bounding box center [200, 241] width 11 height 11
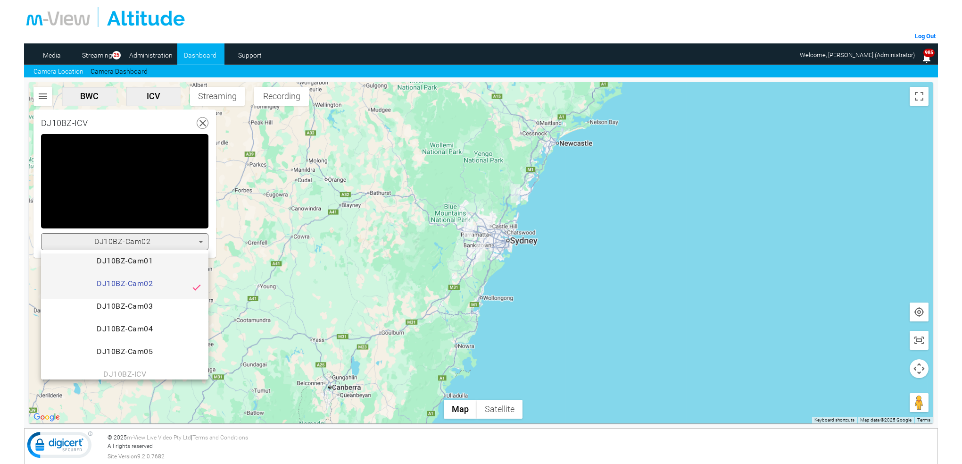
click at [128, 262] on span "DJ10BZ-Cam01" at bounding box center [125, 264] width 152 height 19
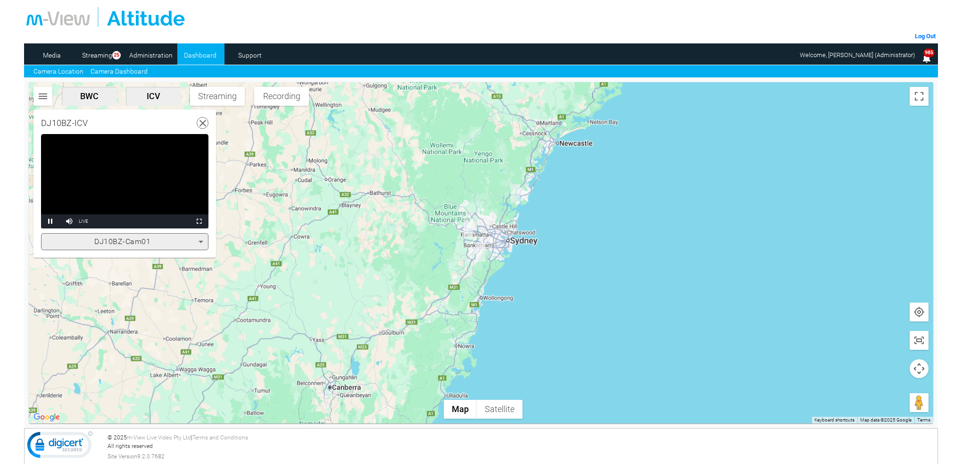
click at [126, 69] on link "Camera Dashboard" at bounding box center [119, 72] width 57 height 10
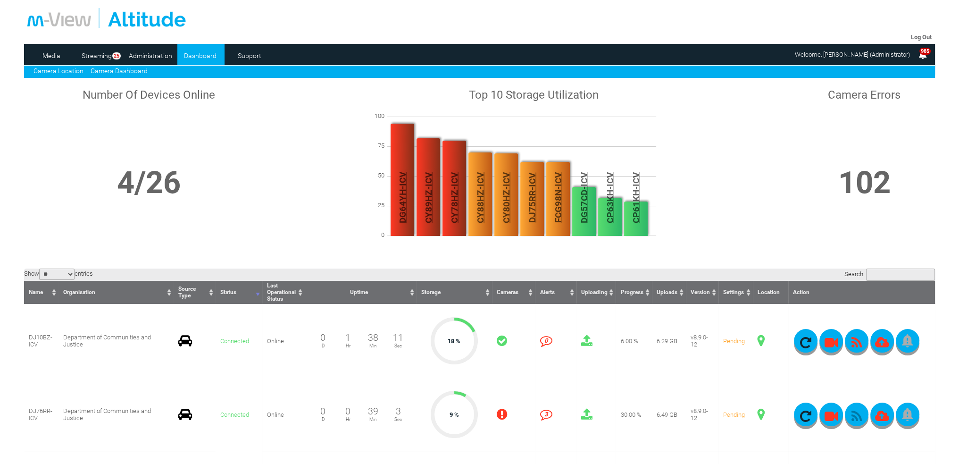
click at [66, 73] on link "Camera Location" at bounding box center [58, 71] width 50 height 8
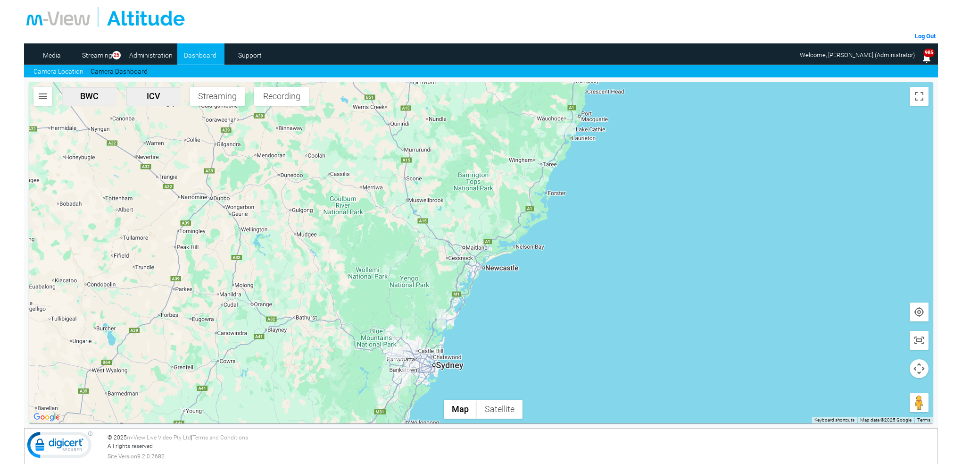
click at [409, 372] on img "DJ10BZ-ICV" at bounding box center [406, 376] width 9 height 19
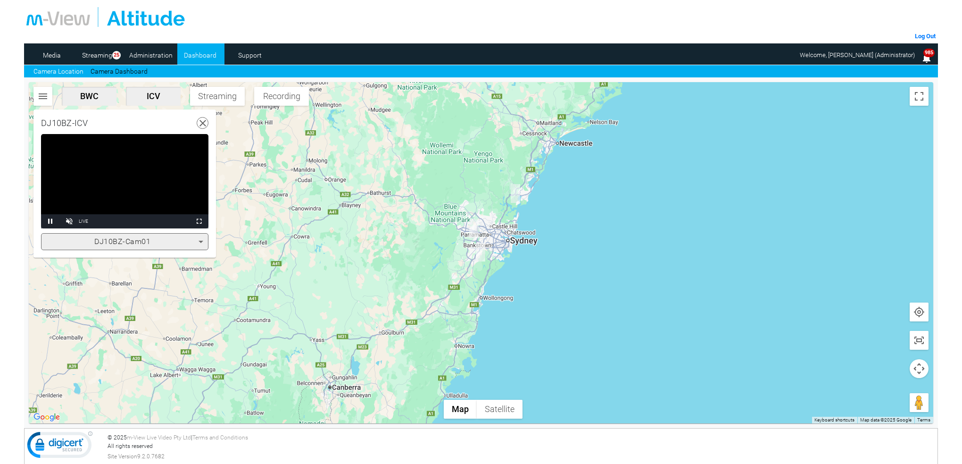
click at [203, 243] on icon at bounding box center [200, 241] width 11 height 11
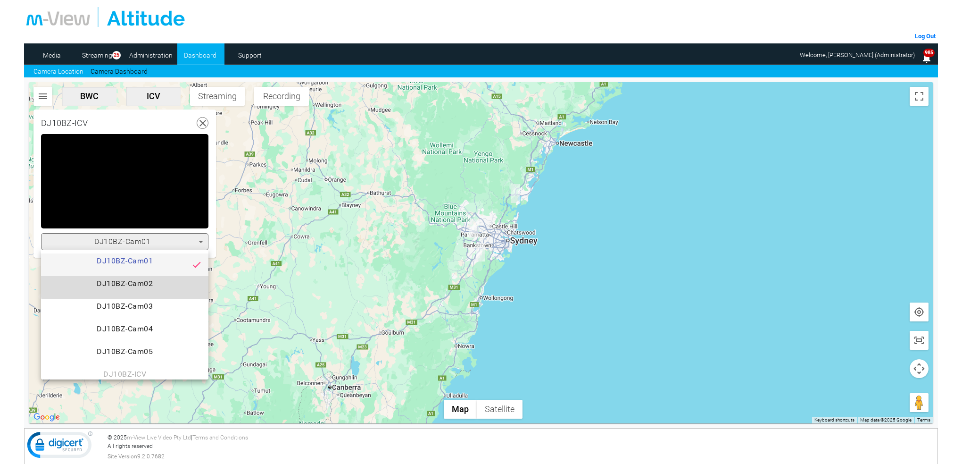
click at [149, 279] on span "DJ10BZ-Cam02" at bounding box center [125, 287] width 152 height 19
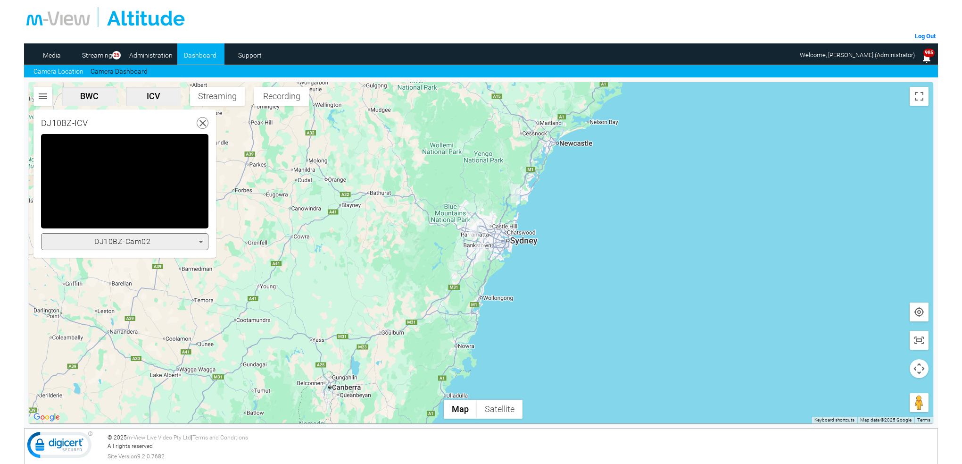
click at [202, 241] on icon at bounding box center [201, 242] width 5 height 2
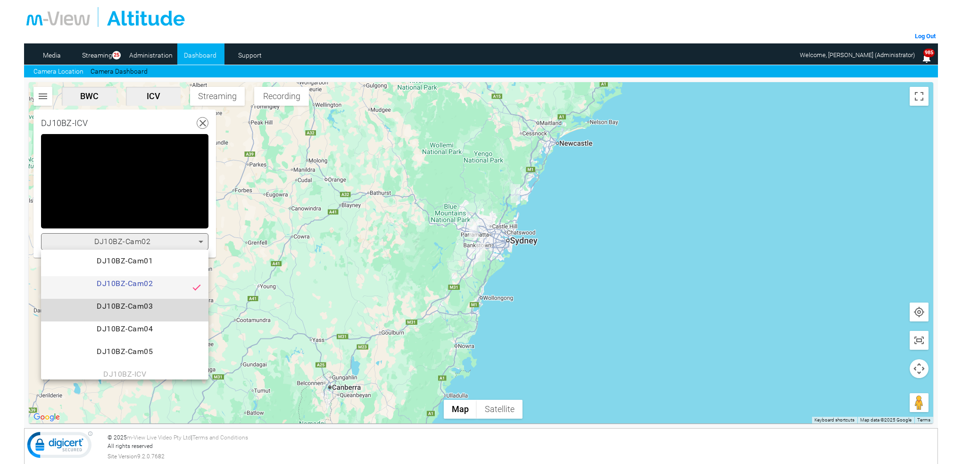
click at [157, 303] on span "DJ10BZ-Cam03" at bounding box center [125, 309] width 152 height 19
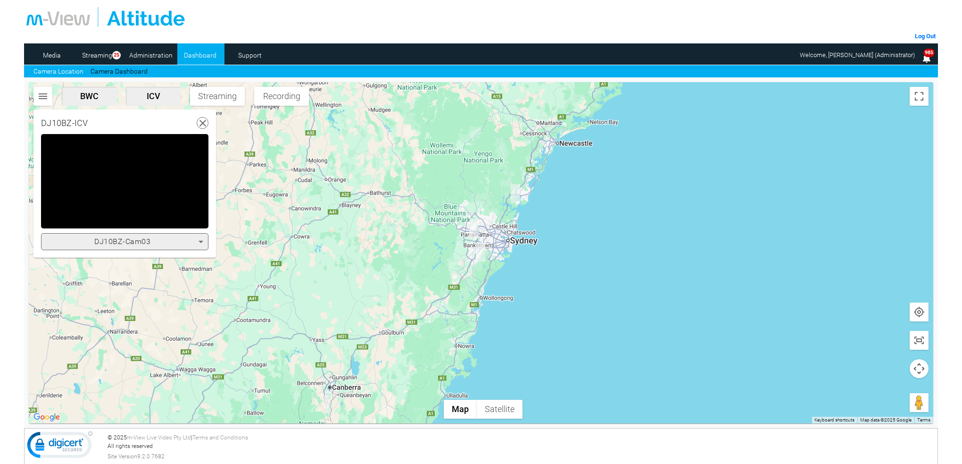
click at [200, 241] on icon at bounding box center [201, 242] width 5 height 2
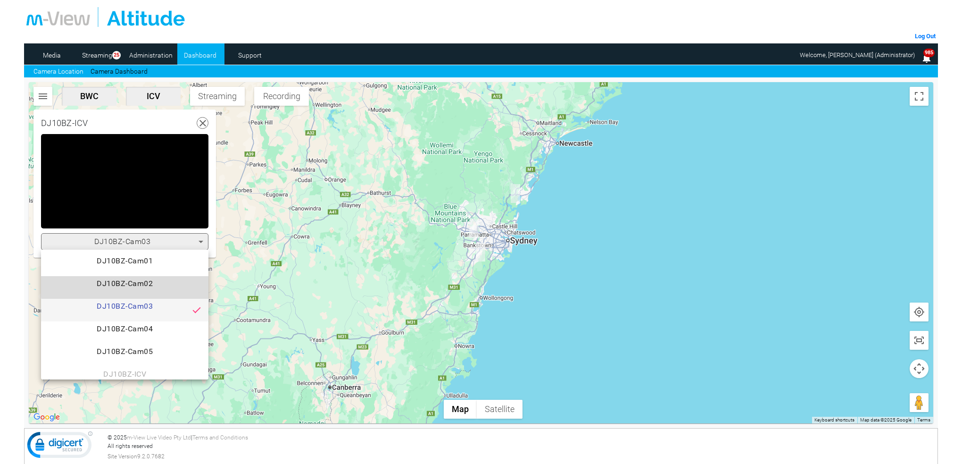
click at [149, 283] on span "DJ10BZ-Cam02" at bounding box center [125, 287] width 152 height 19
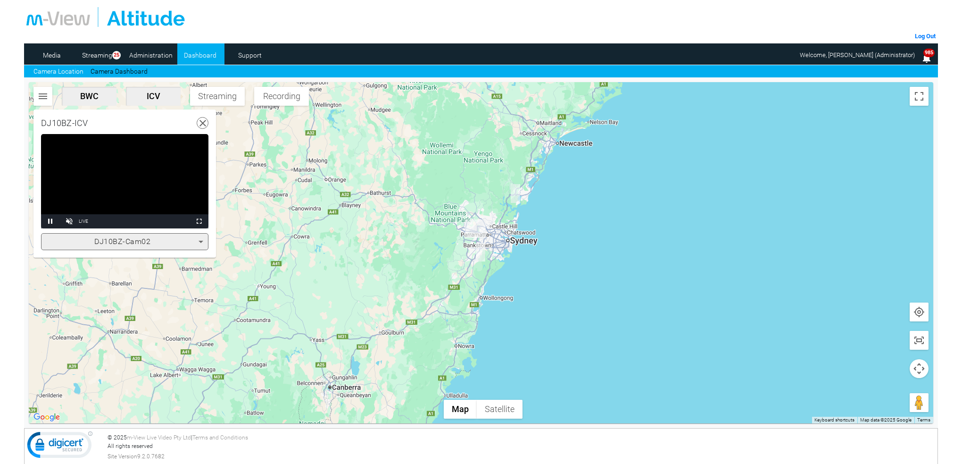
click at [149, 182] on video "Video Player" at bounding box center [124, 181] width 167 height 94
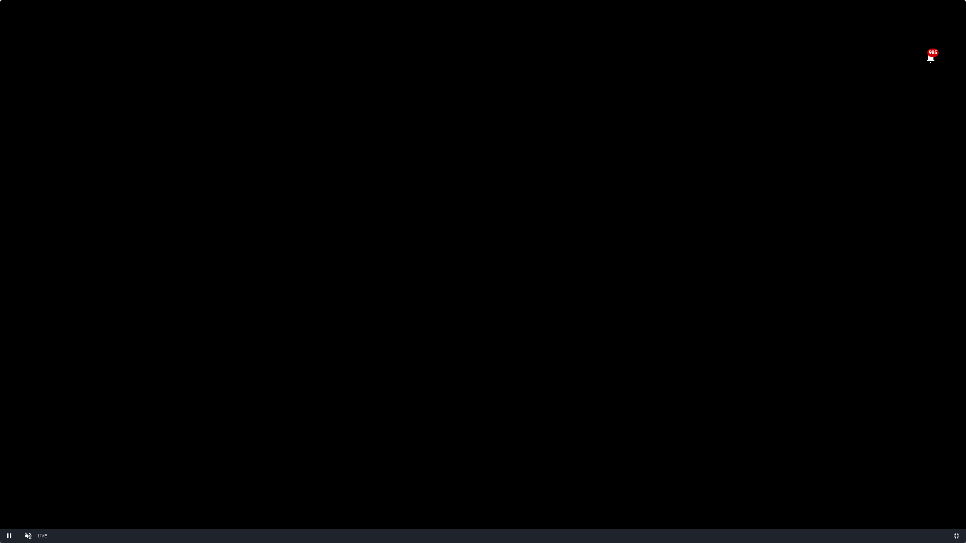
click at [626, 274] on video "Video Player" at bounding box center [483, 271] width 966 height 543
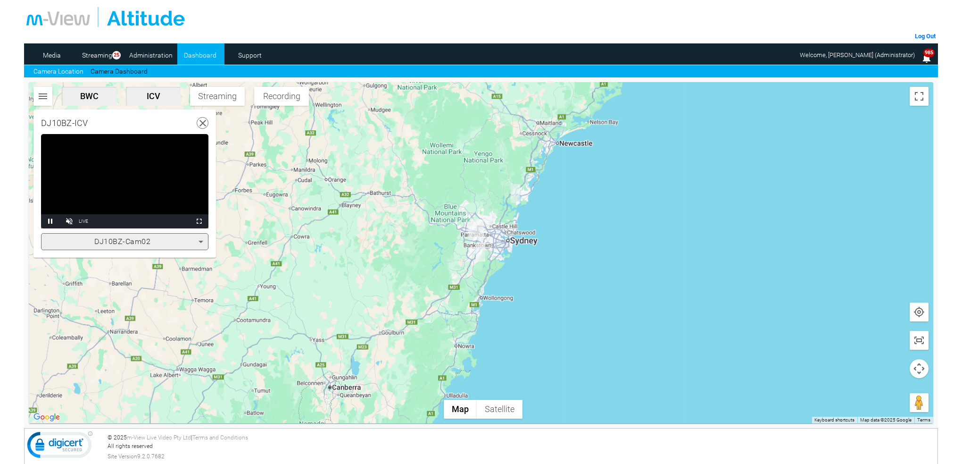
click at [141, 190] on video "Video Player" at bounding box center [124, 181] width 167 height 94
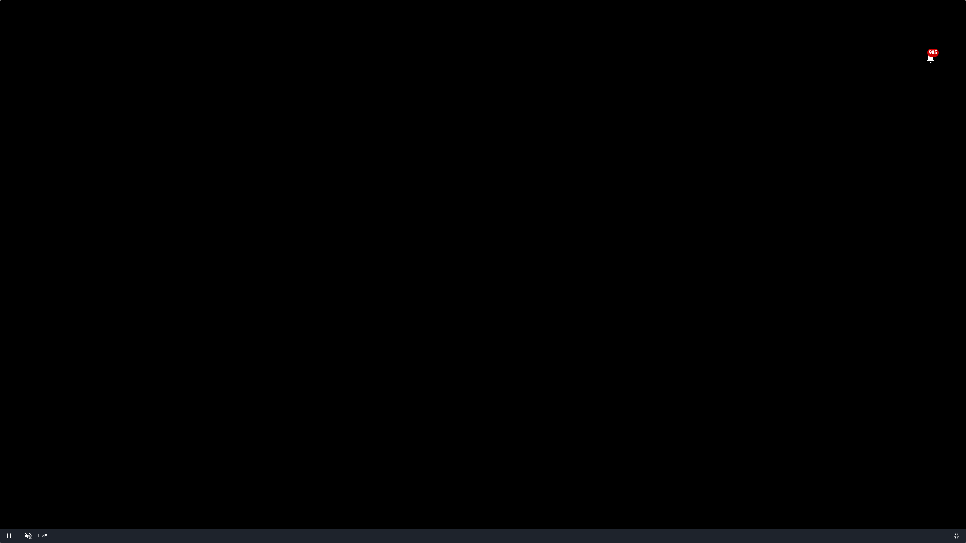
click at [698, 217] on video "Video Player" at bounding box center [483, 271] width 966 height 543
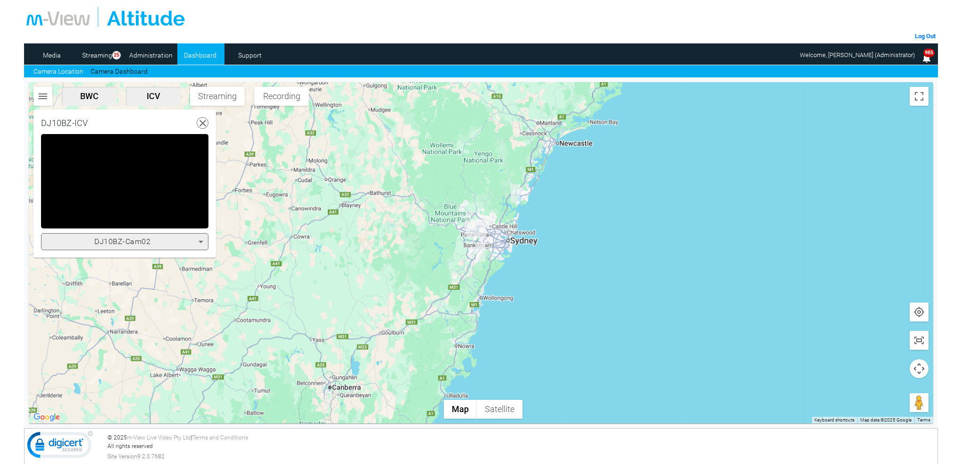
click at [199, 241] on icon at bounding box center [200, 241] width 11 height 11
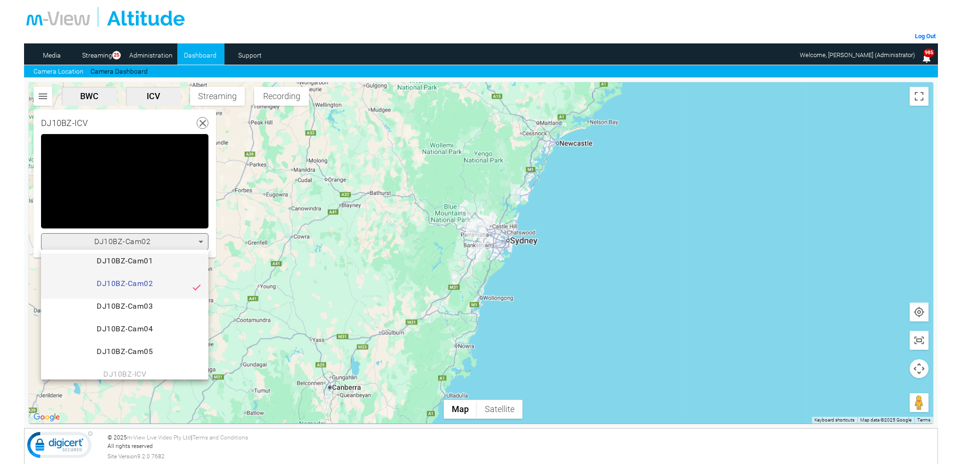
click at [167, 262] on span "DJ10BZ-Cam01" at bounding box center [125, 264] width 152 height 19
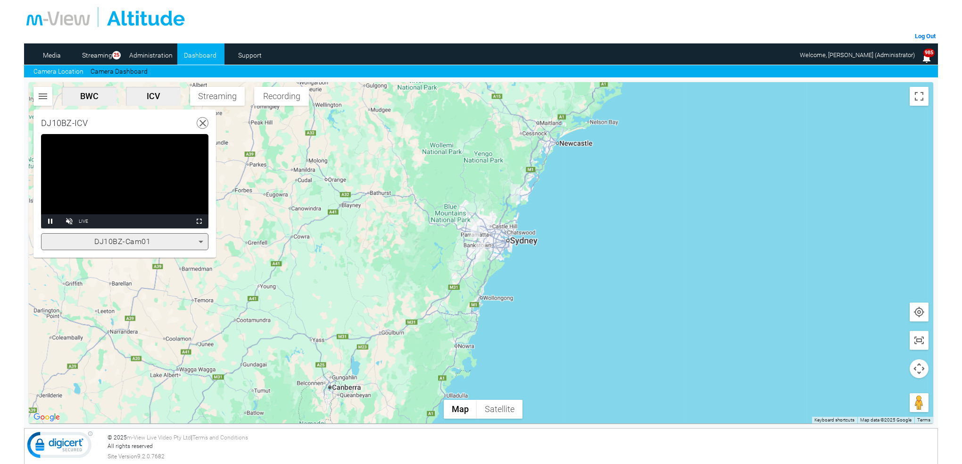
click at [201, 123] on icon at bounding box center [203, 123] width 12 height 12
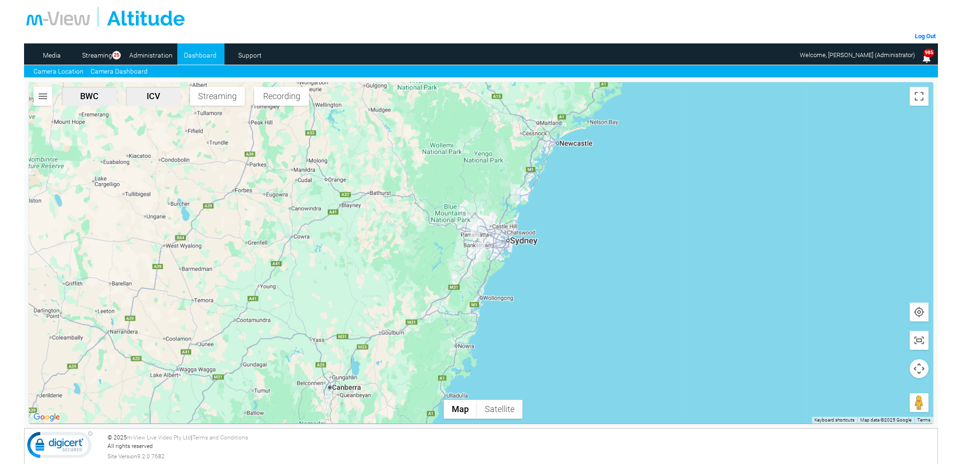
click at [125, 70] on link "Camera Dashboard" at bounding box center [119, 72] width 57 height 10
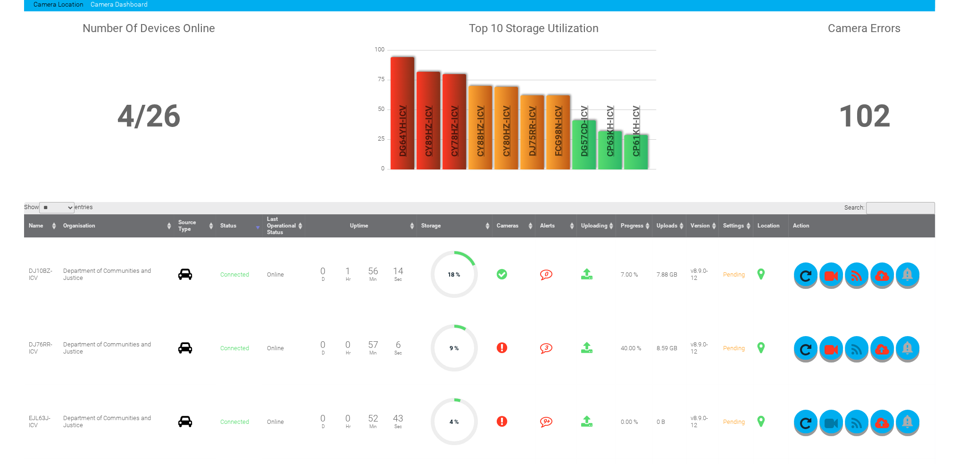
scroll to position [47, 0]
